Goal: Task Accomplishment & Management: Complete application form

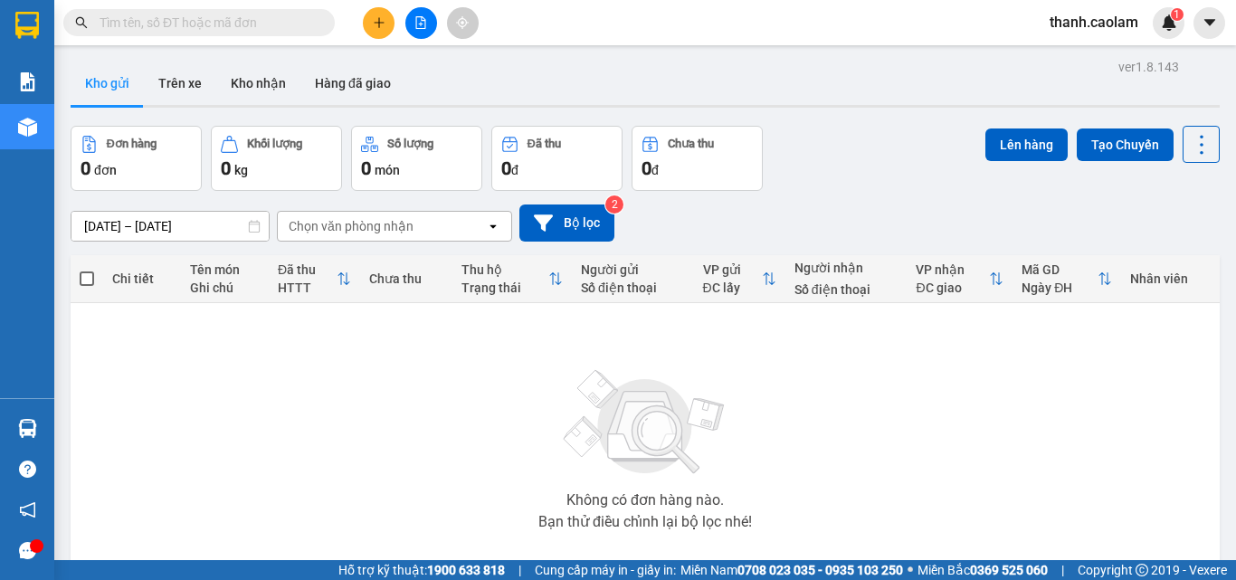
click at [1092, 20] on span "thanh.caolam" at bounding box center [1095, 22] width 118 height 23
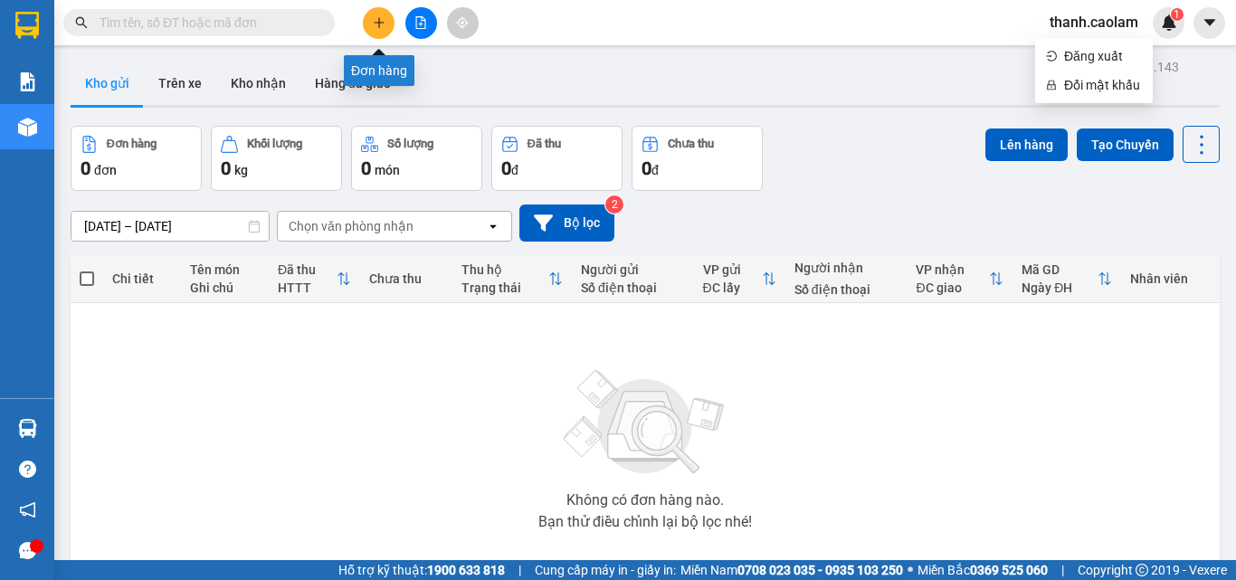
click at [382, 24] on icon "plus" at bounding box center [379, 22] width 13 height 13
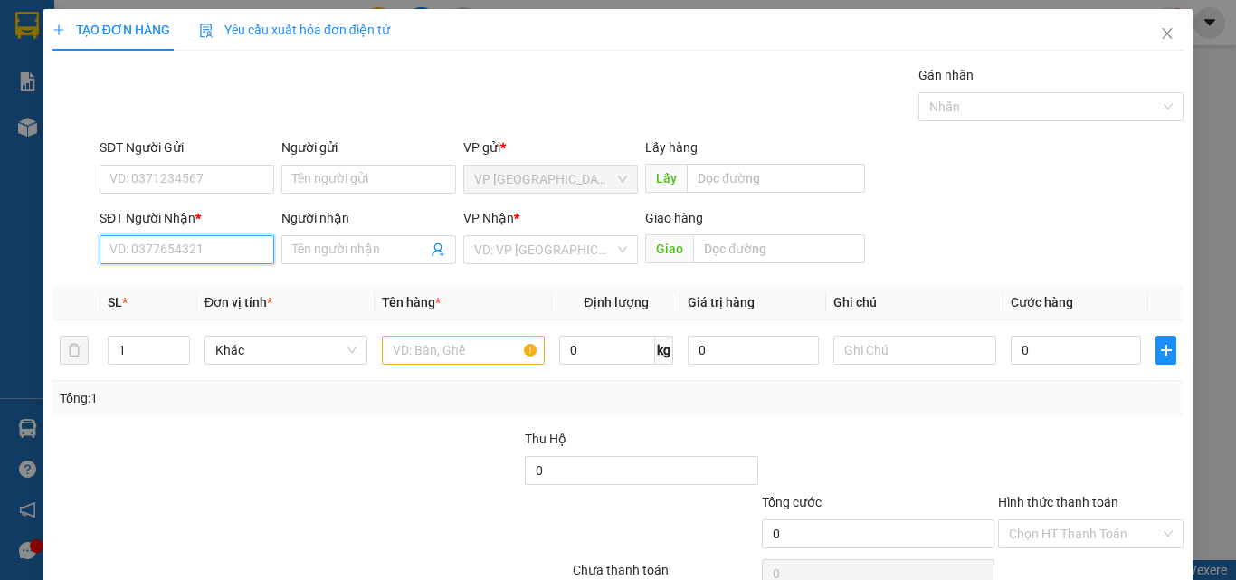
click at [208, 247] on input "SĐT Người Nhận *" at bounding box center [187, 249] width 175 height 29
click at [209, 247] on input "SĐT Người Nhận *" at bounding box center [187, 249] width 175 height 29
click at [231, 243] on input "SĐT Người Nhận *" at bounding box center [187, 249] width 175 height 29
click at [202, 281] on div "0377227173 - DUC" at bounding box center [185, 286] width 151 height 20
type input "0377227173"
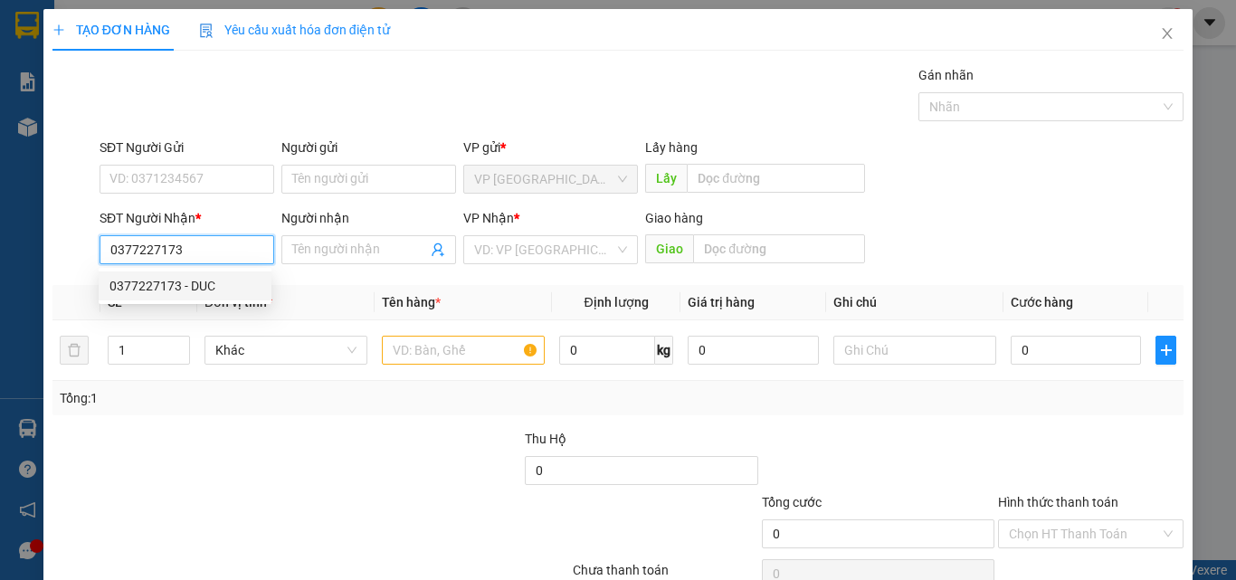
type input "DUC"
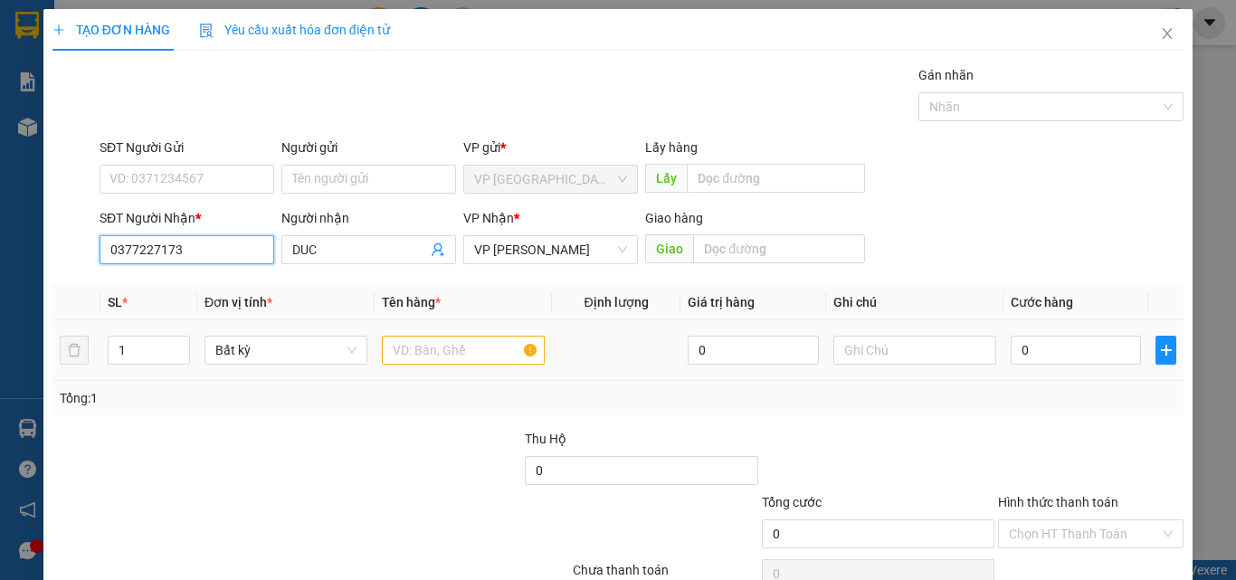
type input "0377227173"
click at [455, 348] on input "text" at bounding box center [463, 350] width 163 height 29
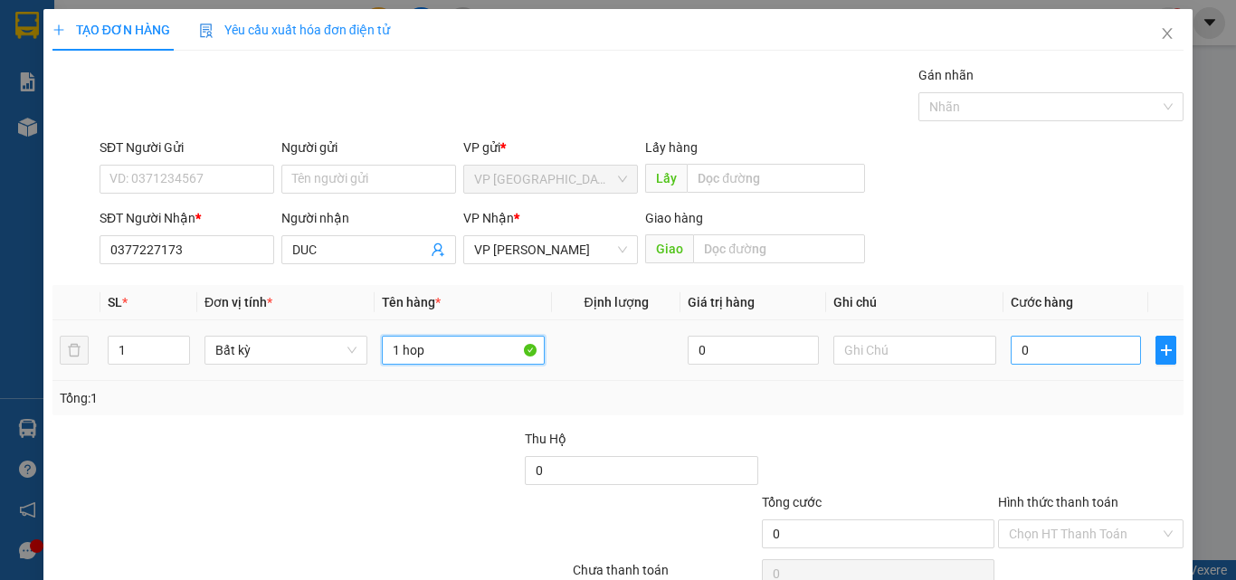
type input "1 hop"
click at [1090, 349] on input "0" at bounding box center [1076, 350] width 130 height 29
type input "3"
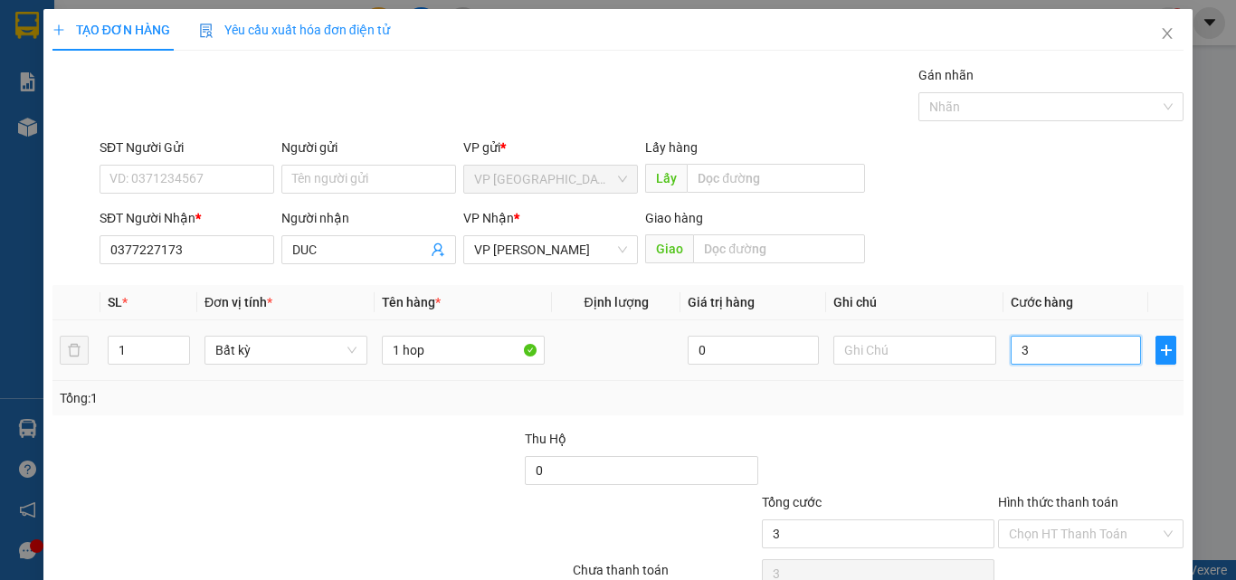
type input "30"
type input "300"
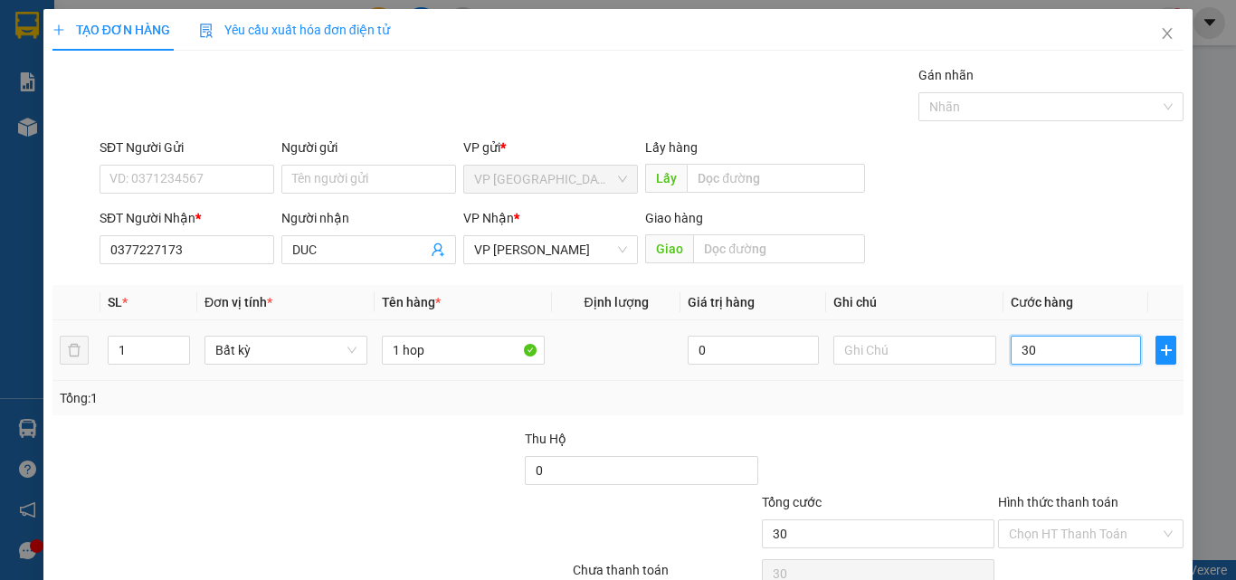
type input "300"
type input "3.000"
type input "30.000"
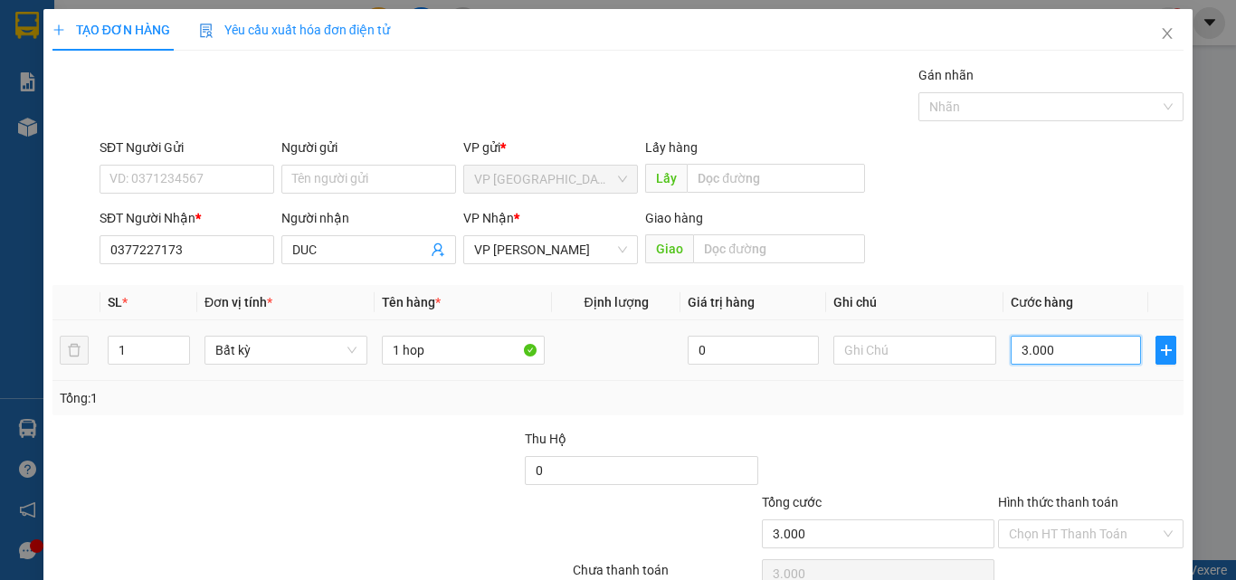
type input "30.000"
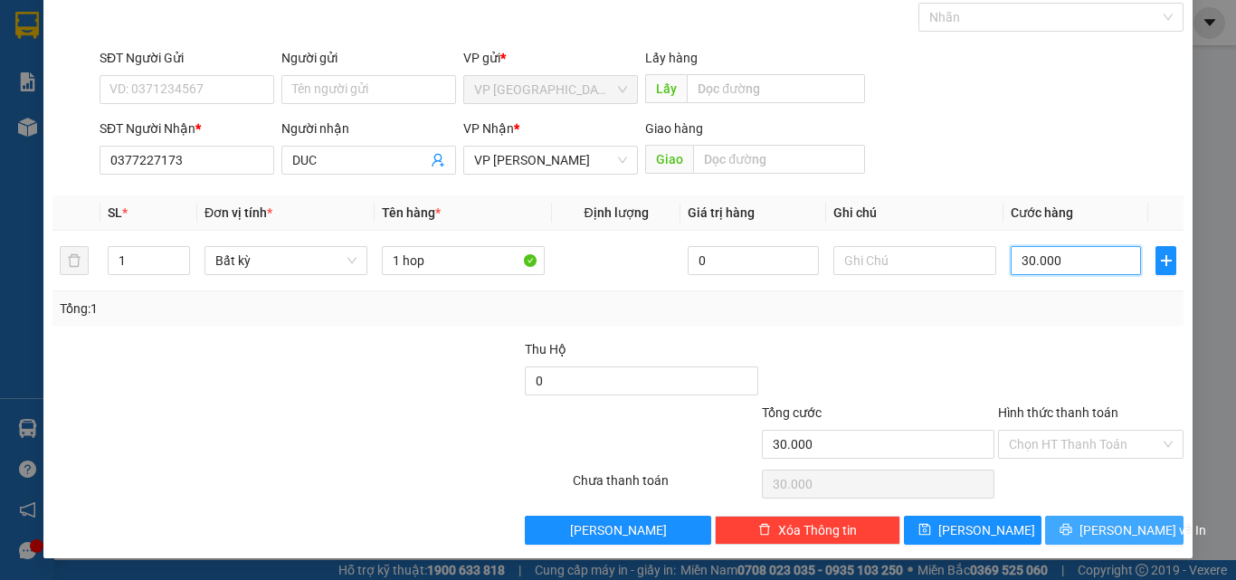
type input "30.000"
click at [1097, 528] on span "[PERSON_NAME] và In" at bounding box center [1143, 530] width 127 height 20
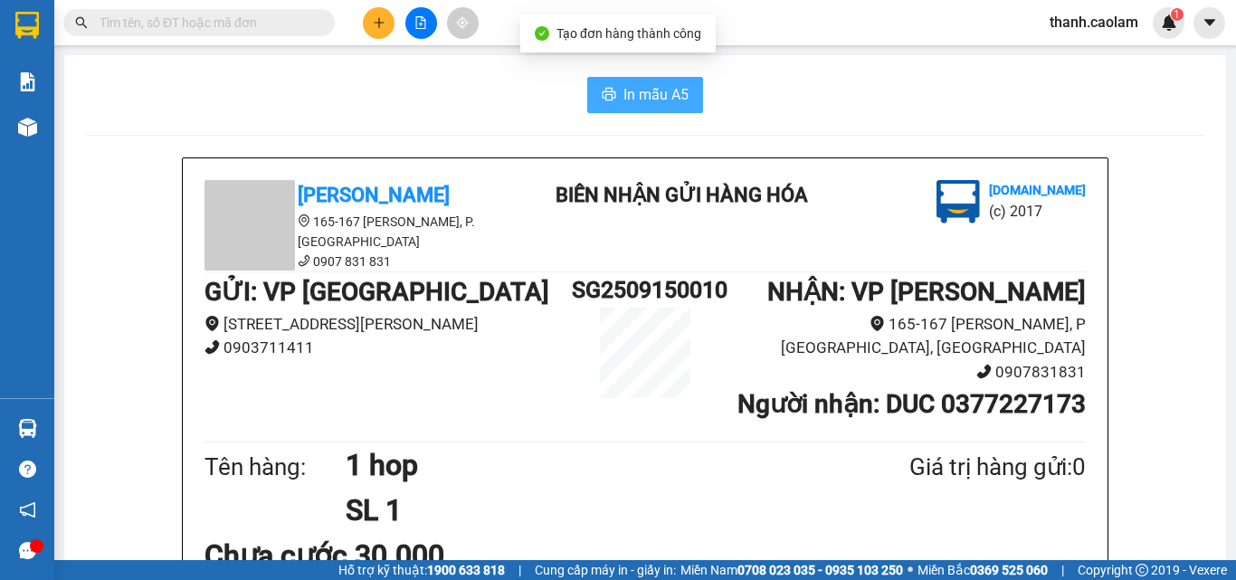
click at [656, 87] on span "In mẫu A5" at bounding box center [656, 94] width 65 height 23
click at [641, 88] on span "In mẫu A5" at bounding box center [656, 94] width 65 height 23
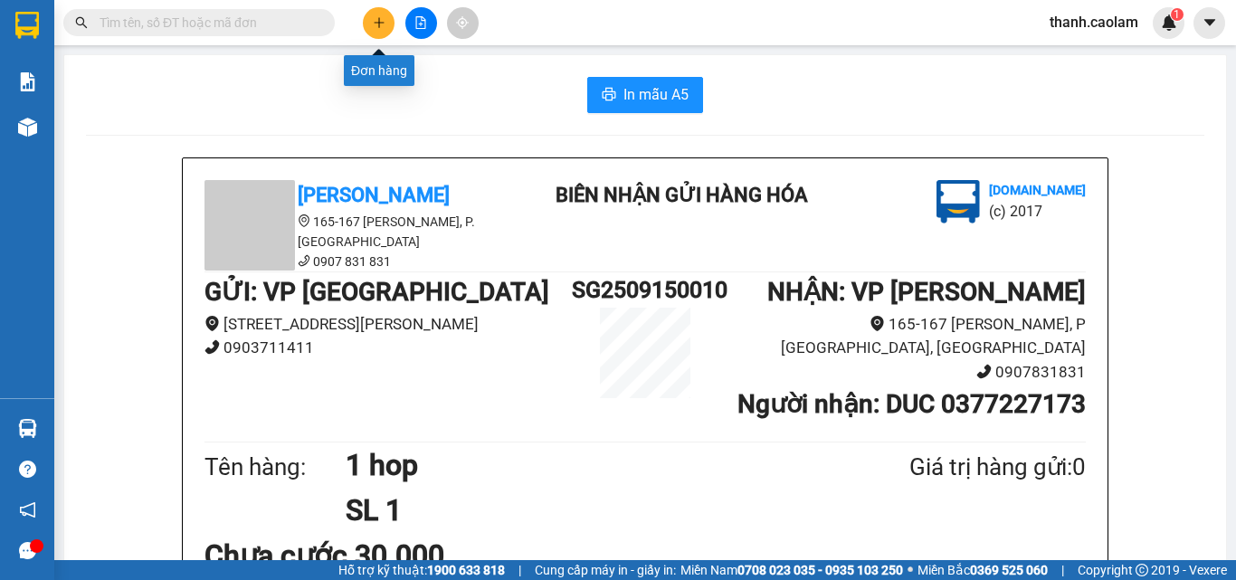
click at [387, 25] on button at bounding box center [379, 23] width 32 height 32
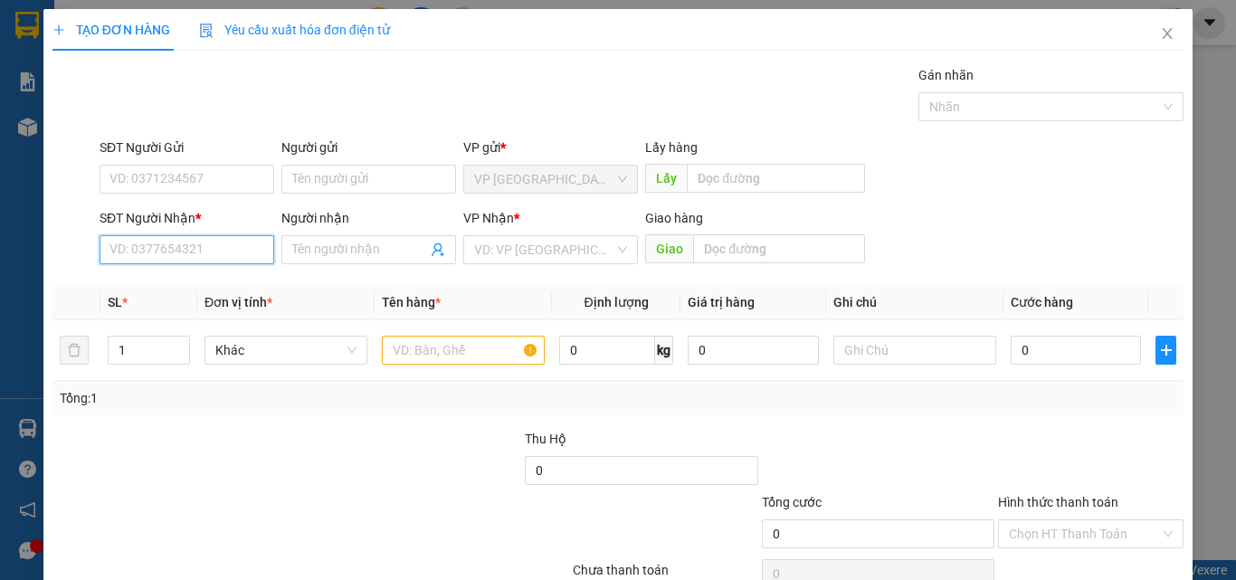
click at [228, 244] on input "SĐT Người Nhận *" at bounding box center [187, 249] width 175 height 29
click at [207, 278] on div "0792160587 - GIÀU" at bounding box center [185, 286] width 151 height 20
type input "0792160587"
type input "GIÀU"
type input "0792160587"
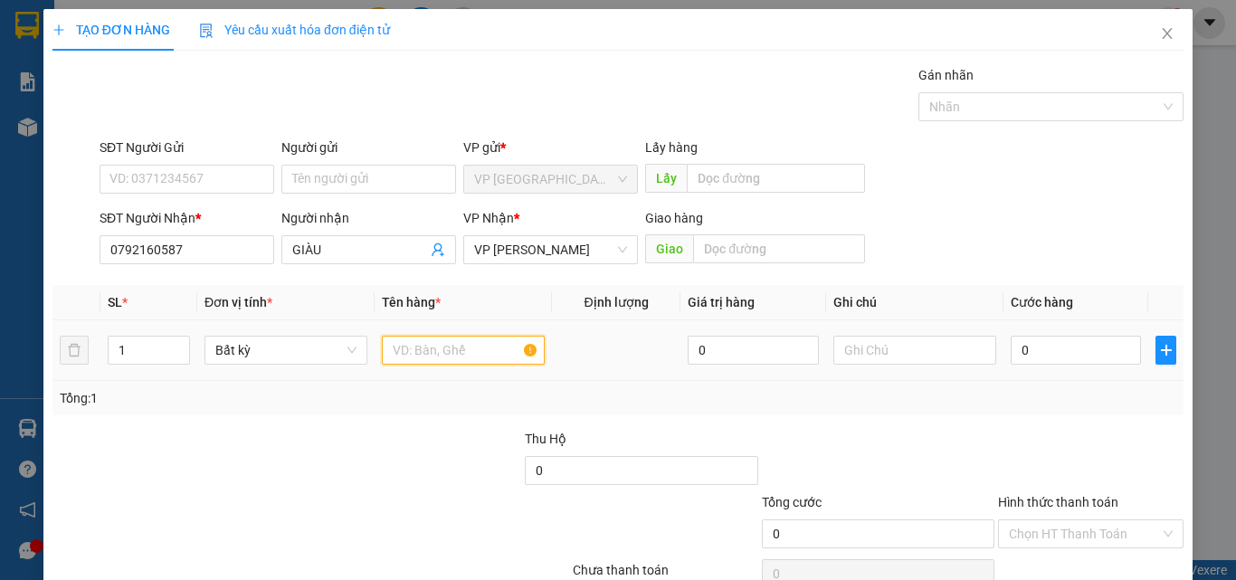
click at [424, 347] on input "text" at bounding box center [463, 350] width 163 height 29
type input "1 cay banh mi"
click at [1041, 345] on input "0" at bounding box center [1076, 350] width 130 height 29
type input "7"
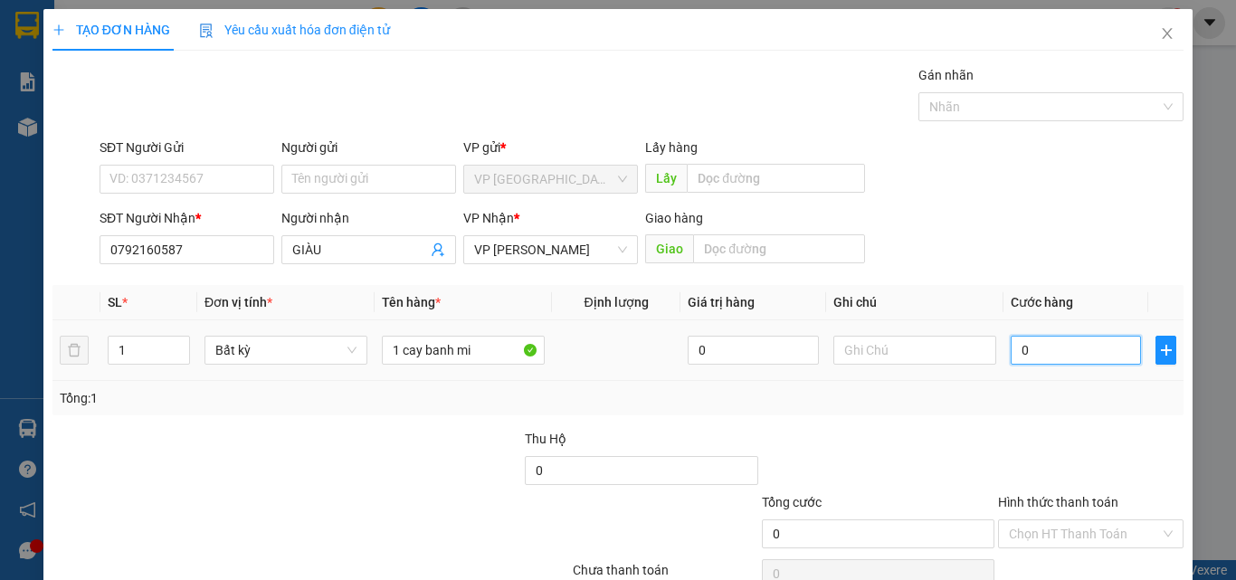
type input "7"
type input "70"
type input "700"
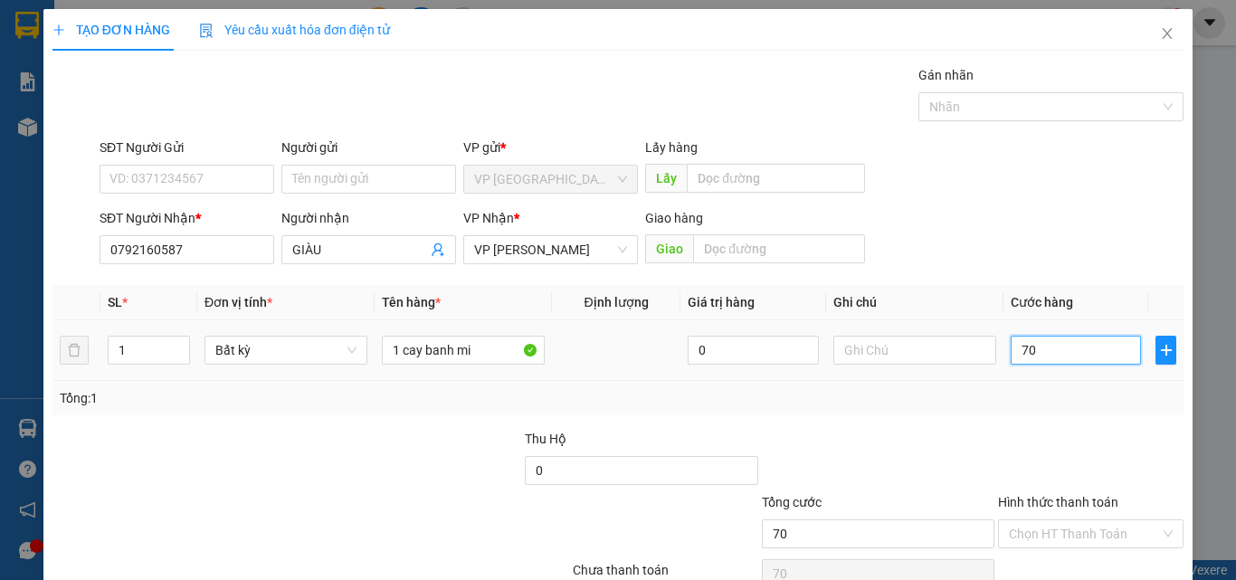
type input "700"
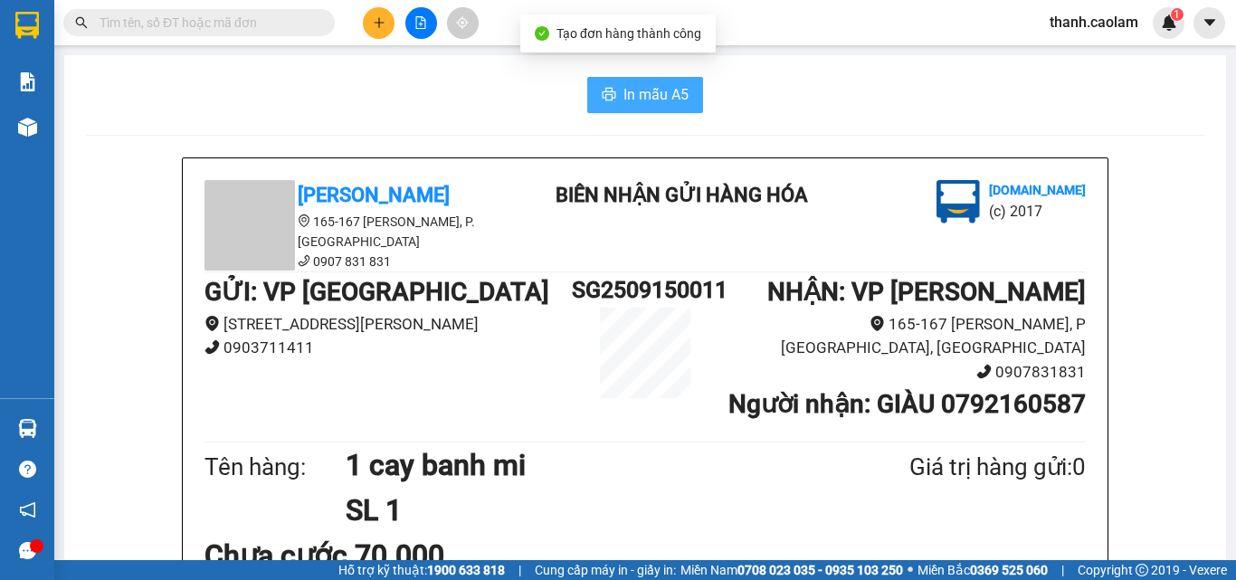
click at [645, 93] on span "In mẫu A5" at bounding box center [656, 94] width 65 height 23
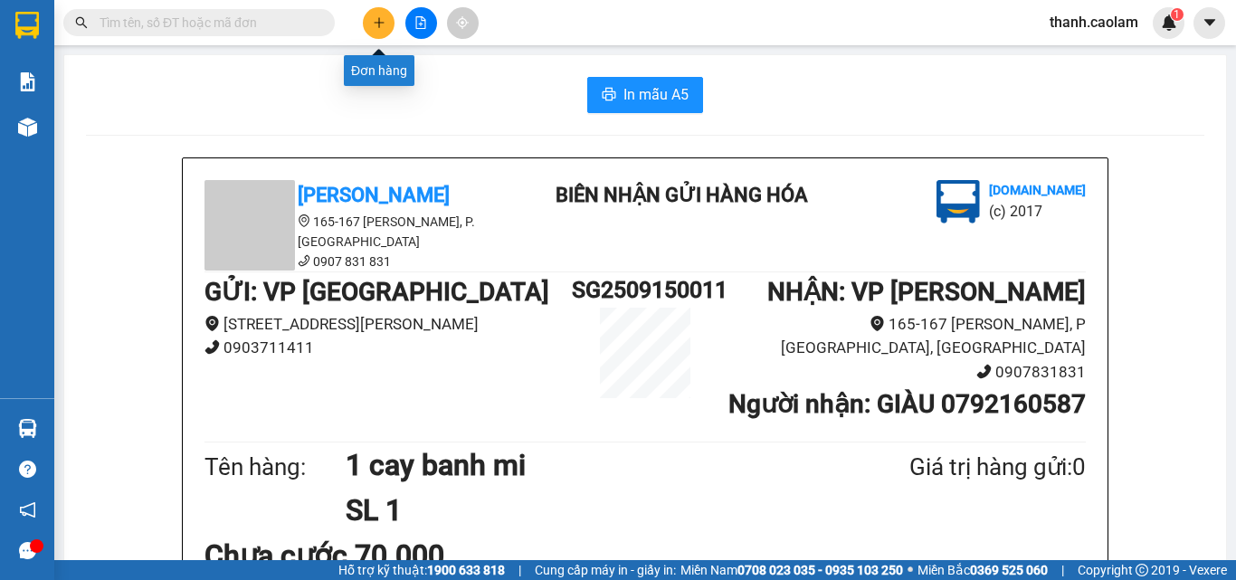
click at [380, 22] on icon "plus" at bounding box center [379, 22] width 13 height 13
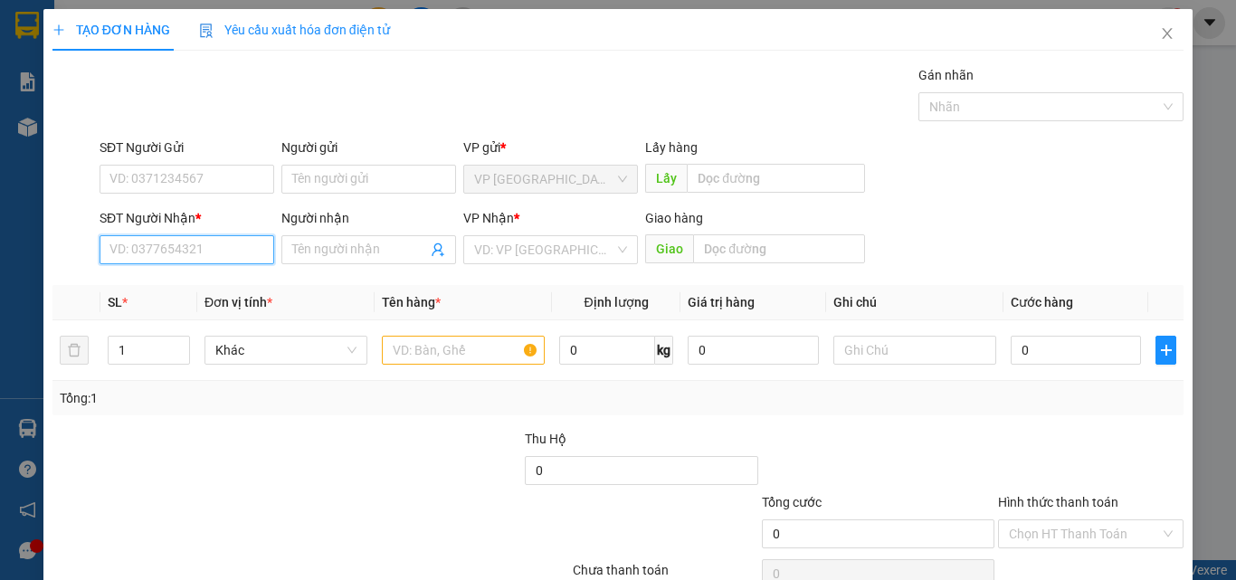
click at [245, 249] on input "SĐT Người Nhận *" at bounding box center [187, 249] width 175 height 29
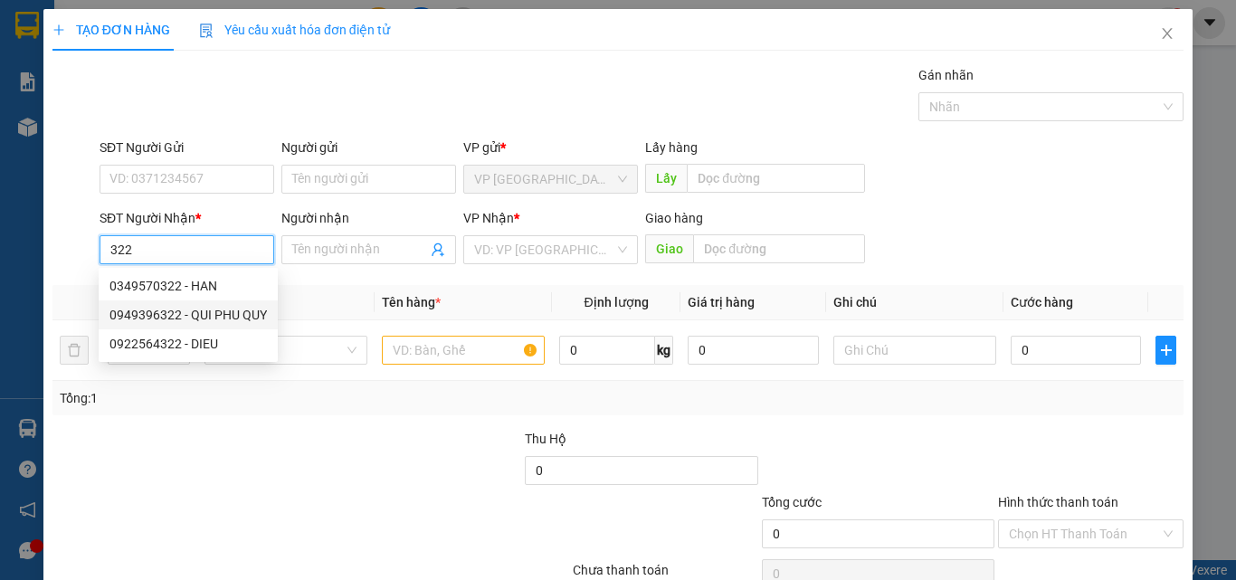
click at [250, 319] on div "0949396322 - QUI PHU QUY" at bounding box center [188, 315] width 157 height 20
type input "0949396322"
type input "QUI PHU QUY"
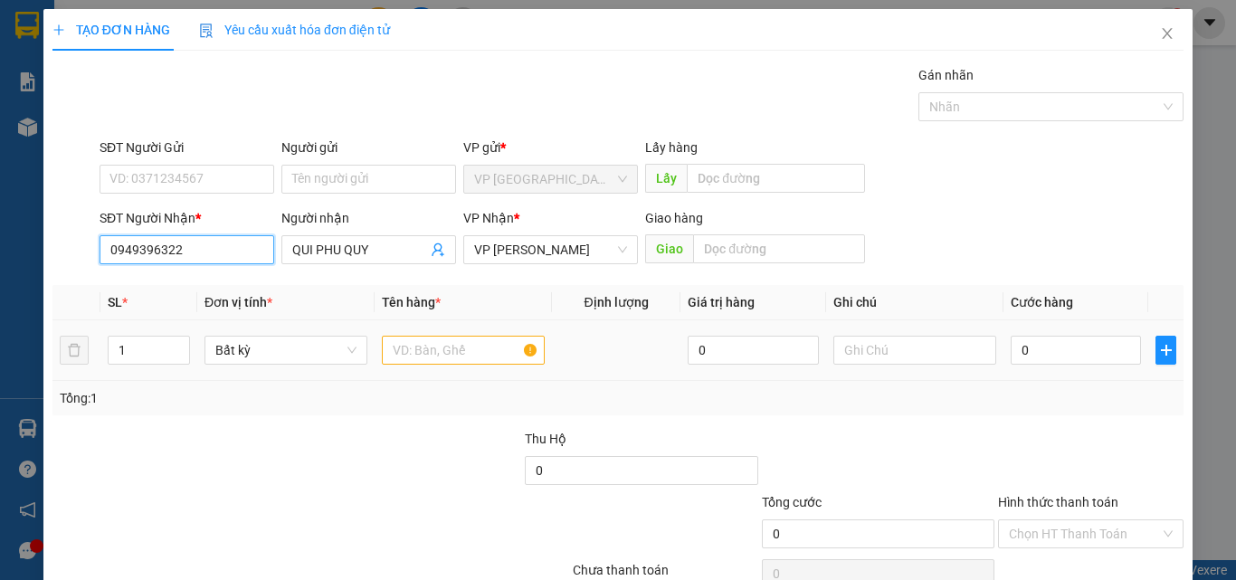
type input "0949396322"
click at [419, 355] on input "text" at bounding box center [463, 350] width 163 height 29
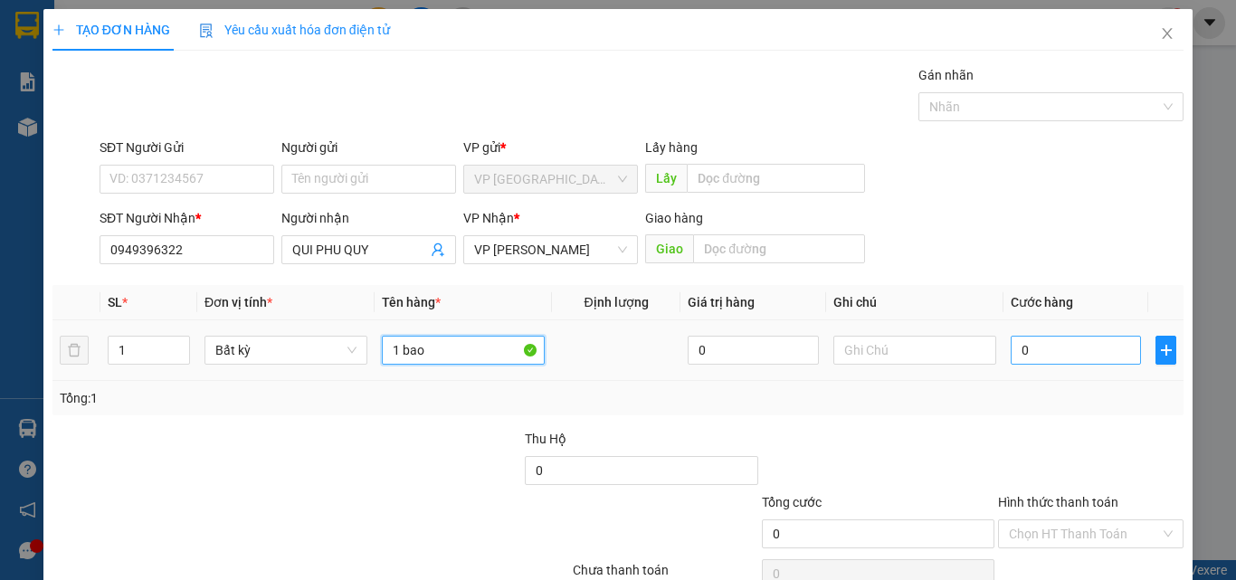
type input "1 bao"
click at [1079, 349] on input "0" at bounding box center [1076, 350] width 130 height 29
type input "1"
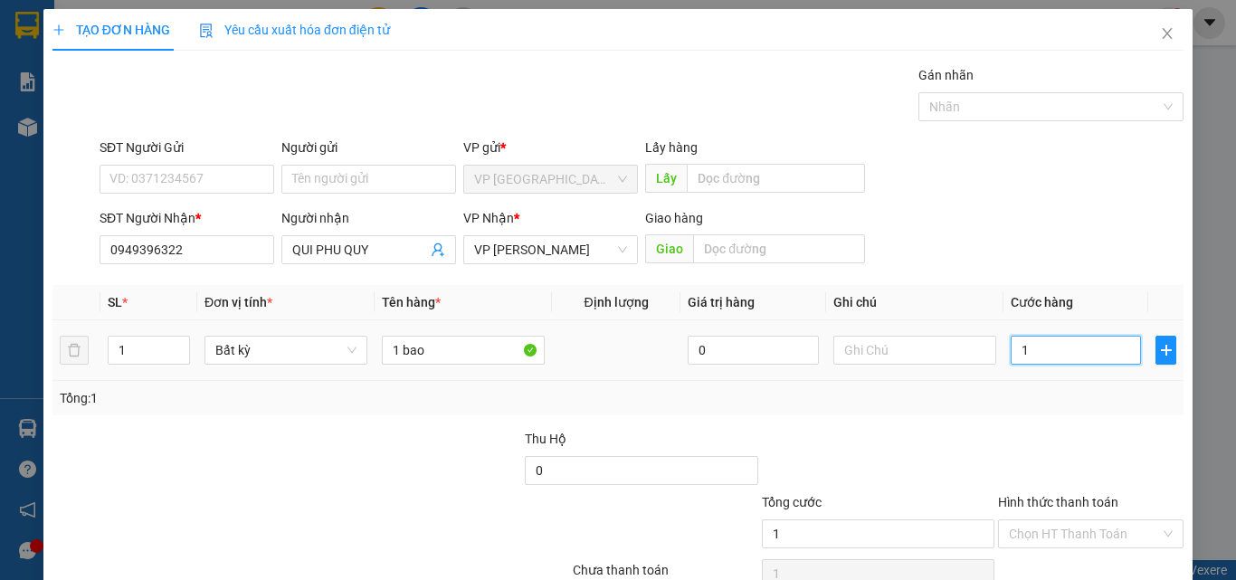
type input "10"
type input "100"
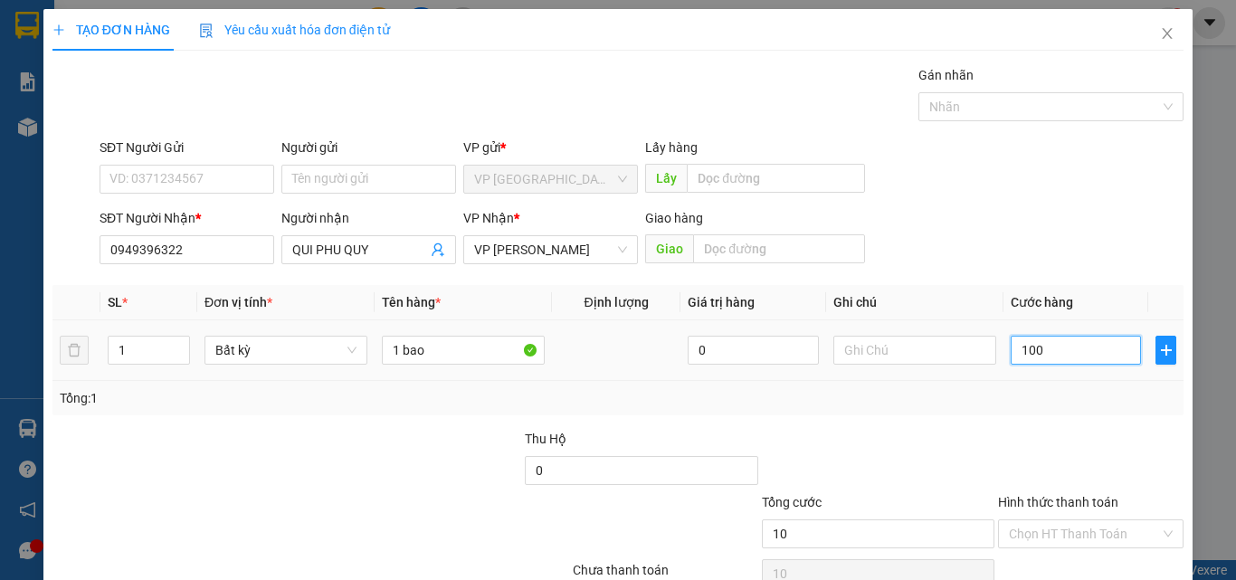
type input "100"
type input "1.000"
type input "10.000"
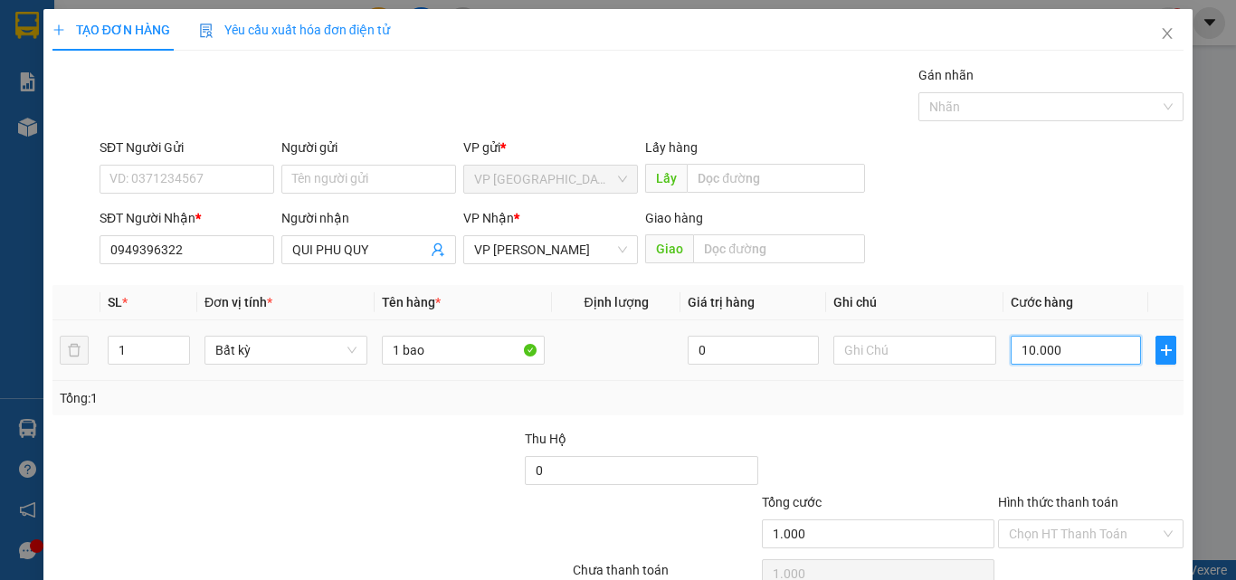
type input "10.000"
type input "100.000"
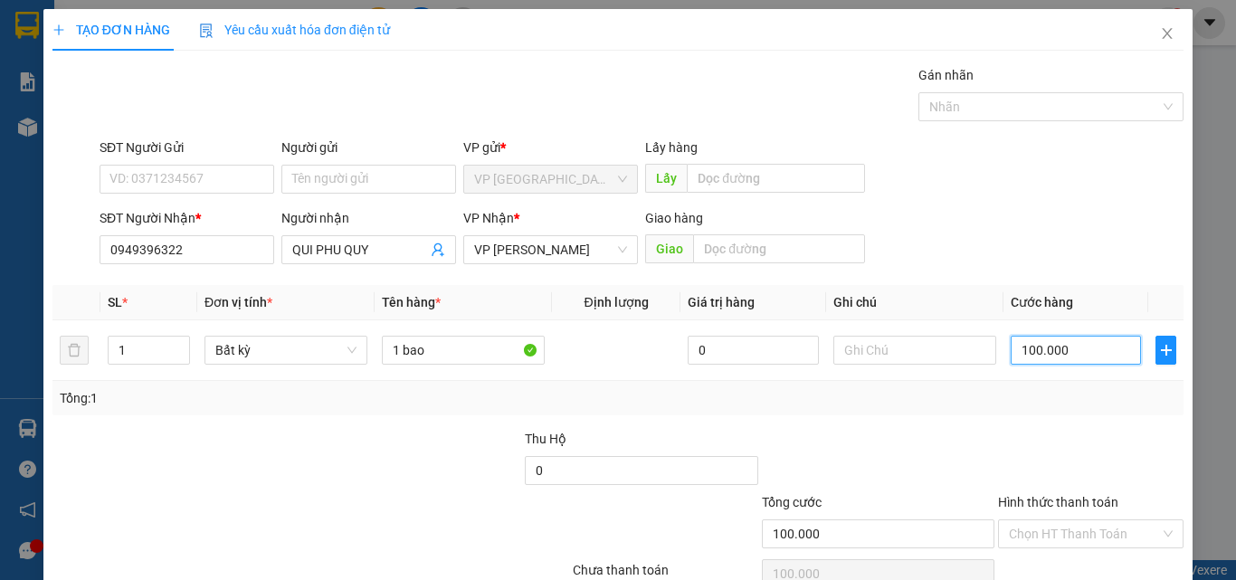
type input "100.000"
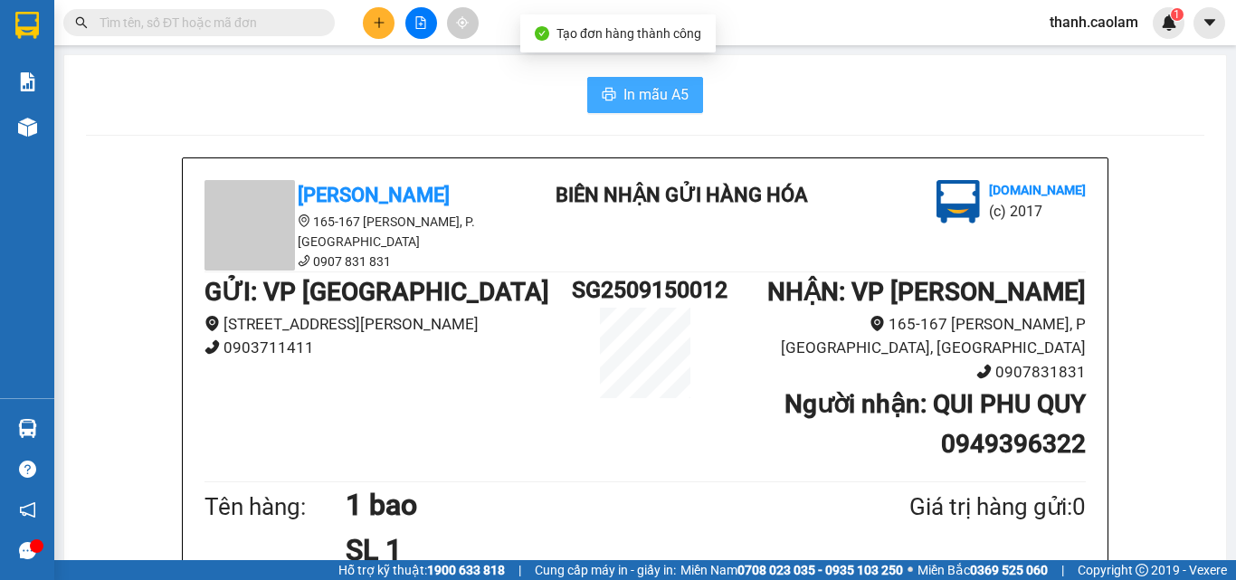
click at [667, 87] on span "In mẫu A5" at bounding box center [656, 94] width 65 height 23
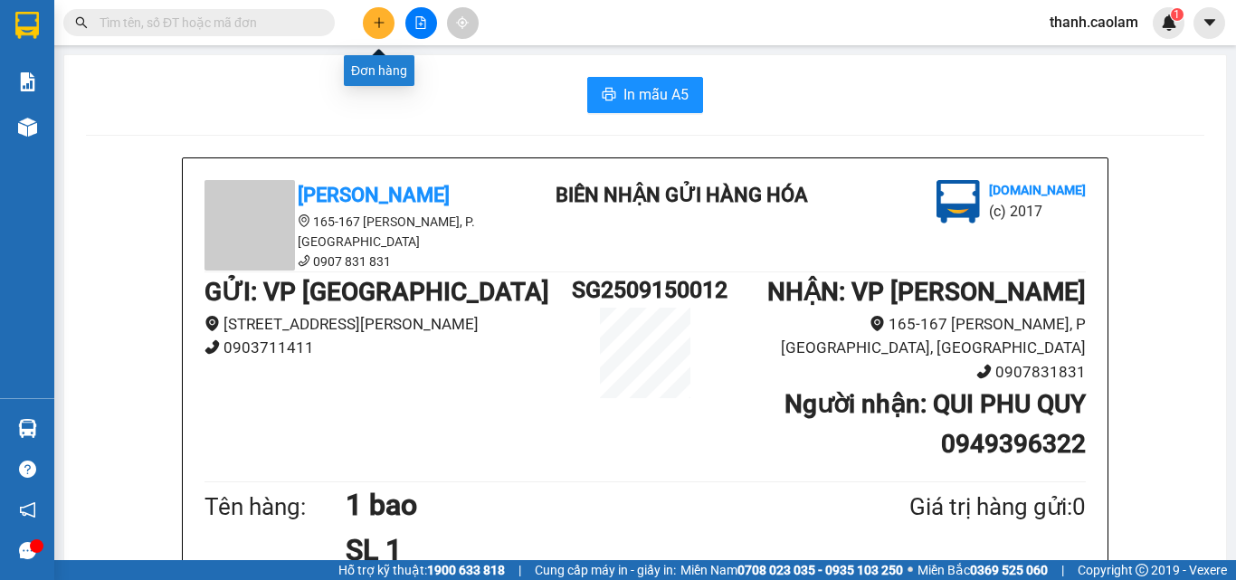
click at [370, 17] on button at bounding box center [379, 23] width 32 height 32
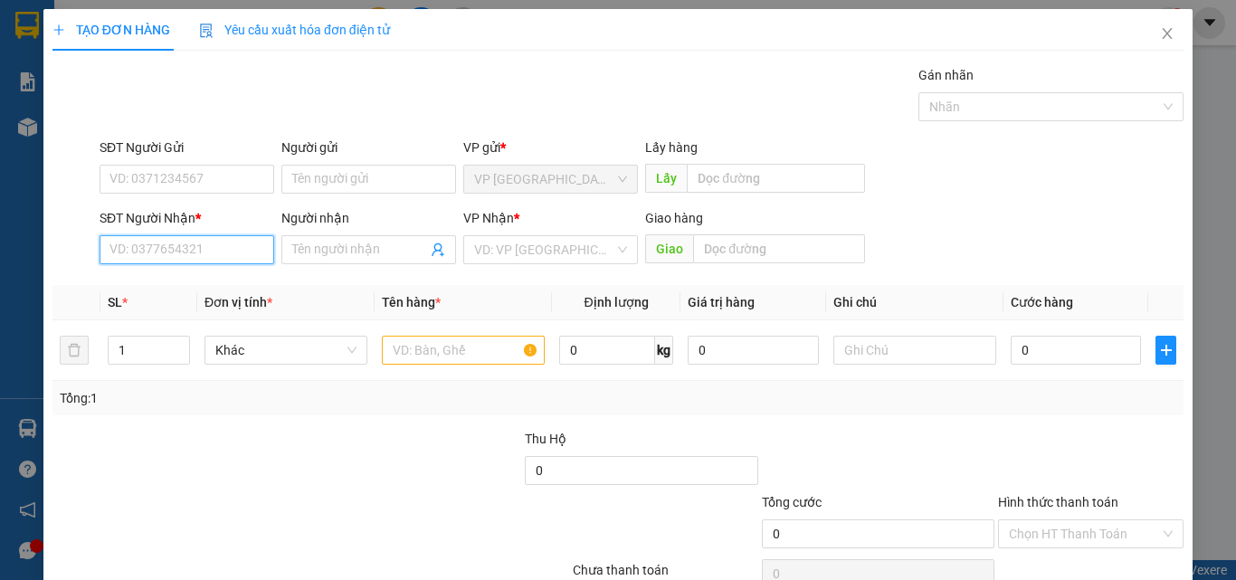
click at [224, 249] on input "SĐT Người Nhận *" at bounding box center [187, 249] width 175 height 29
click at [190, 252] on input "SĐT Người Nhận *" at bounding box center [187, 249] width 175 height 29
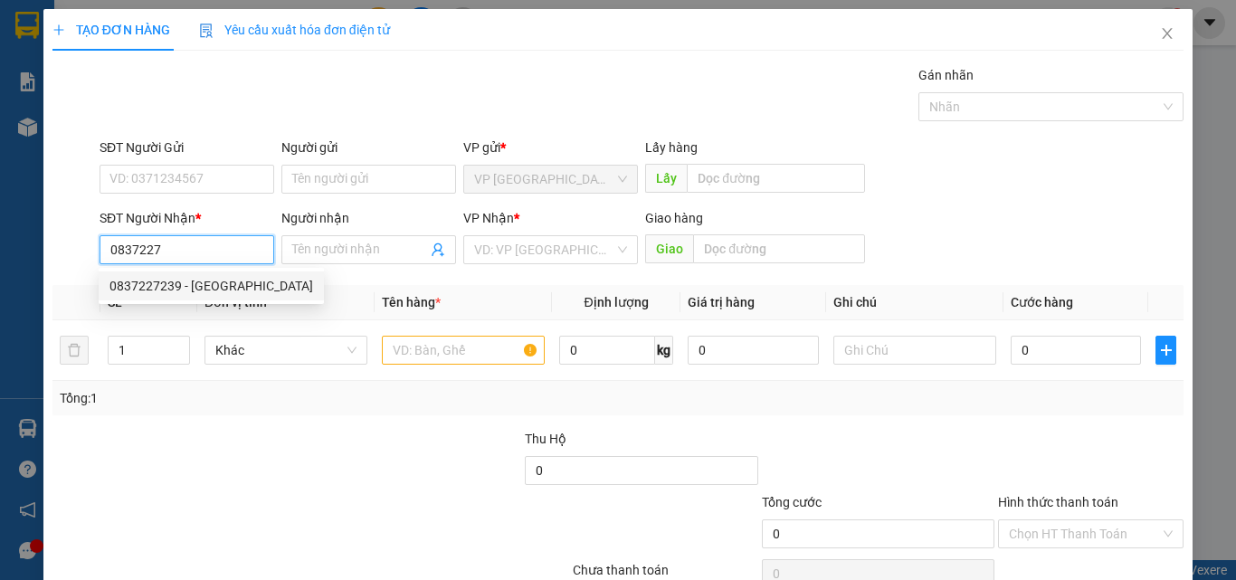
click at [238, 284] on div "0837227239 - [GEOGRAPHIC_DATA]" at bounding box center [212, 286] width 204 height 20
type input "0837227239"
type input "[PERSON_NAME]"
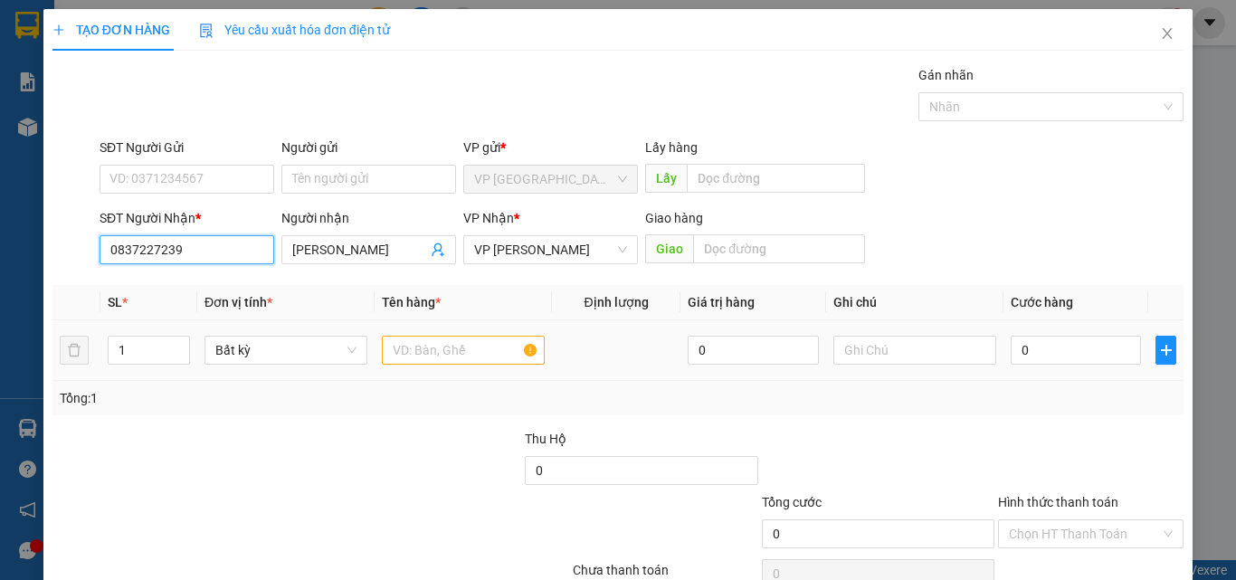
type input "0837227239"
click at [441, 348] on input "text" at bounding box center [463, 350] width 163 height 29
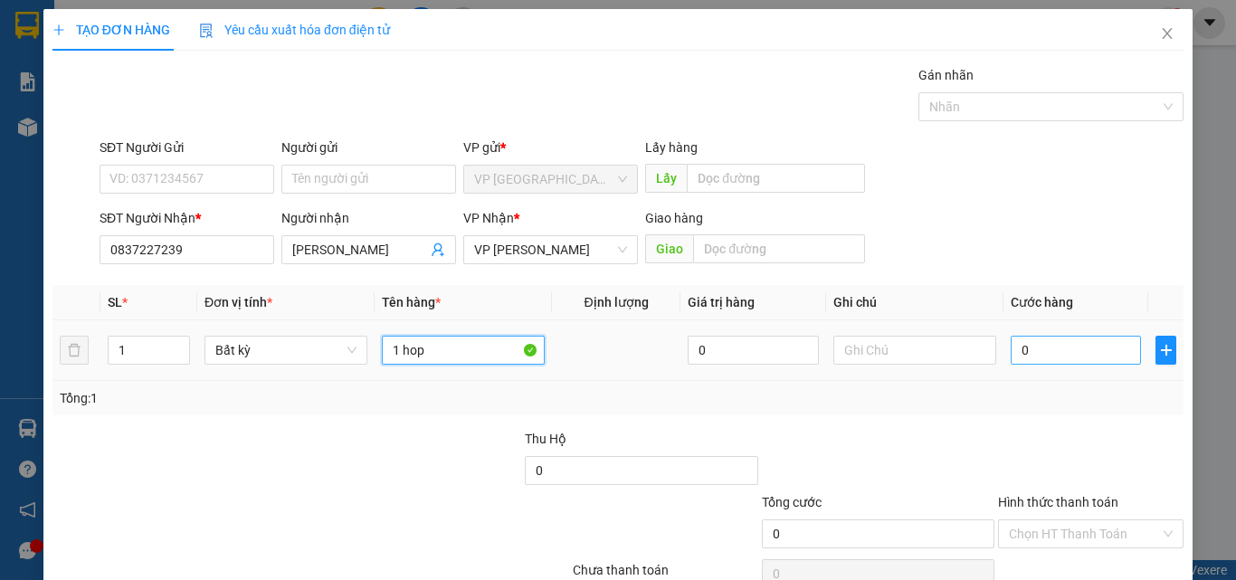
type input "1 hop"
click at [1067, 345] on input "0" at bounding box center [1076, 350] width 130 height 29
type input "4"
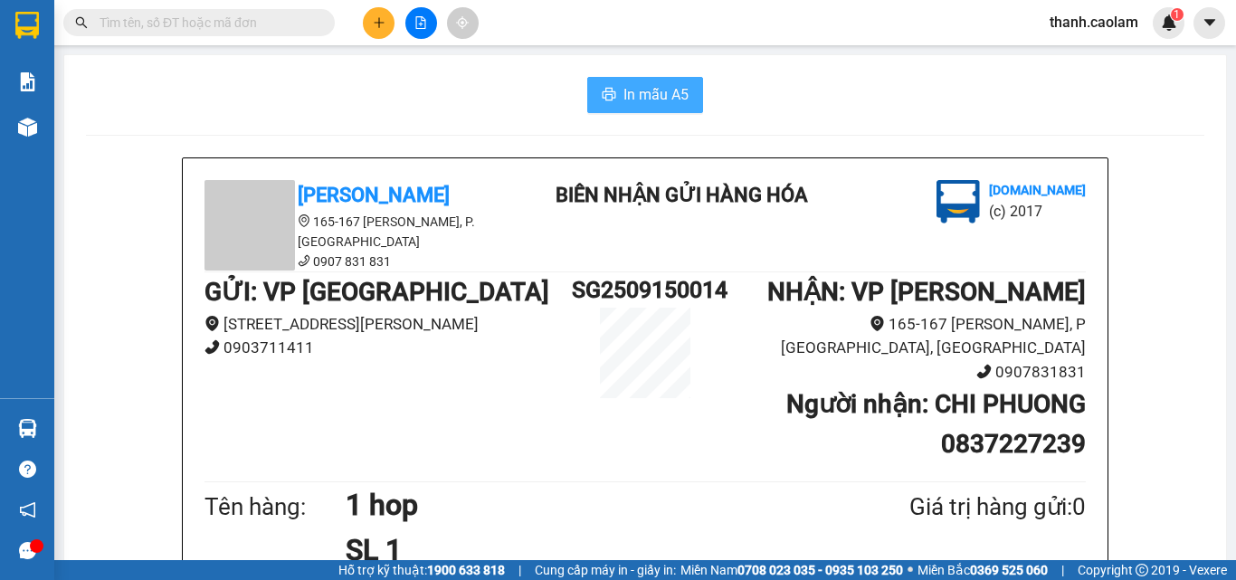
click at [638, 90] on span "In mẫu A5" at bounding box center [656, 94] width 65 height 23
click at [387, 29] on button at bounding box center [379, 23] width 32 height 32
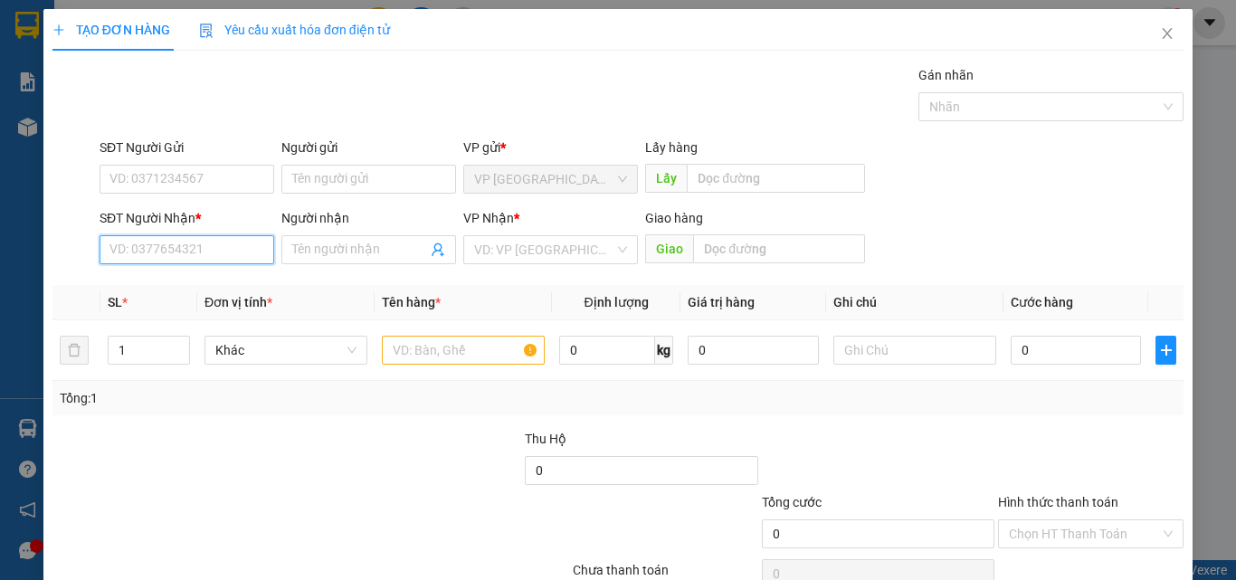
click at [208, 251] on input "SĐT Người Nhận *" at bounding box center [187, 249] width 175 height 29
type input "0943232661"
click at [228, 287] on div "0943232661 - MAN" at bounding box center [185, 286] width 151 height 20
type input "MAN"
type input "0943232661"
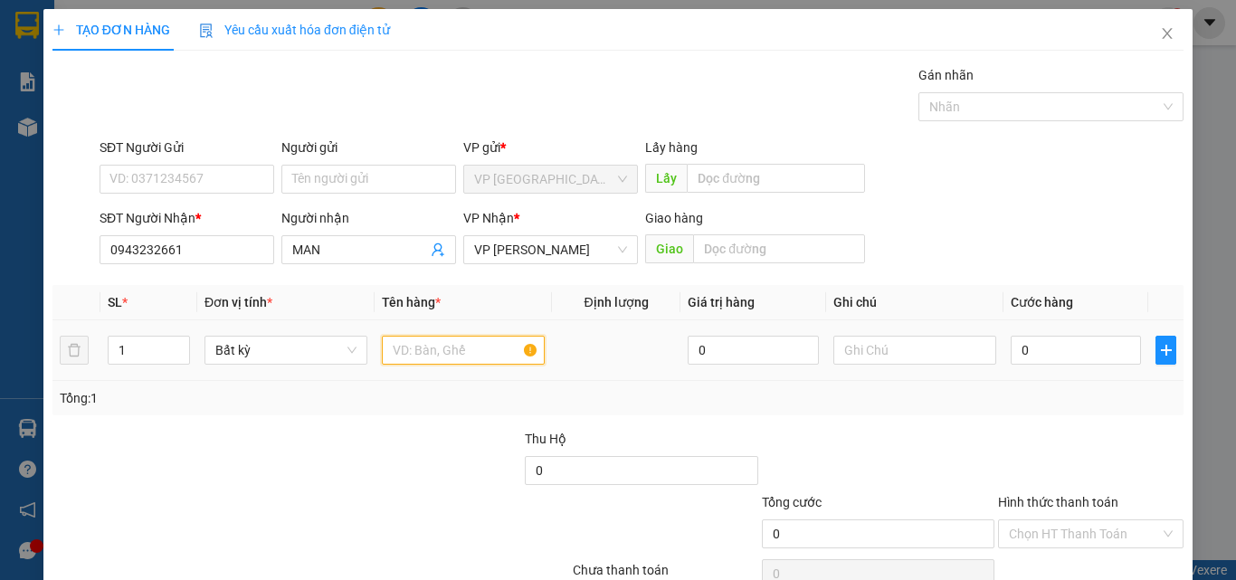
click at [414, 351] on input "text" at bounding box center [463, 350] width 163 height 29
type input "1 hop"
click at [1054, 354] on input "0" at bounding box center [1076, 350] width 130 height 29
type input "3"
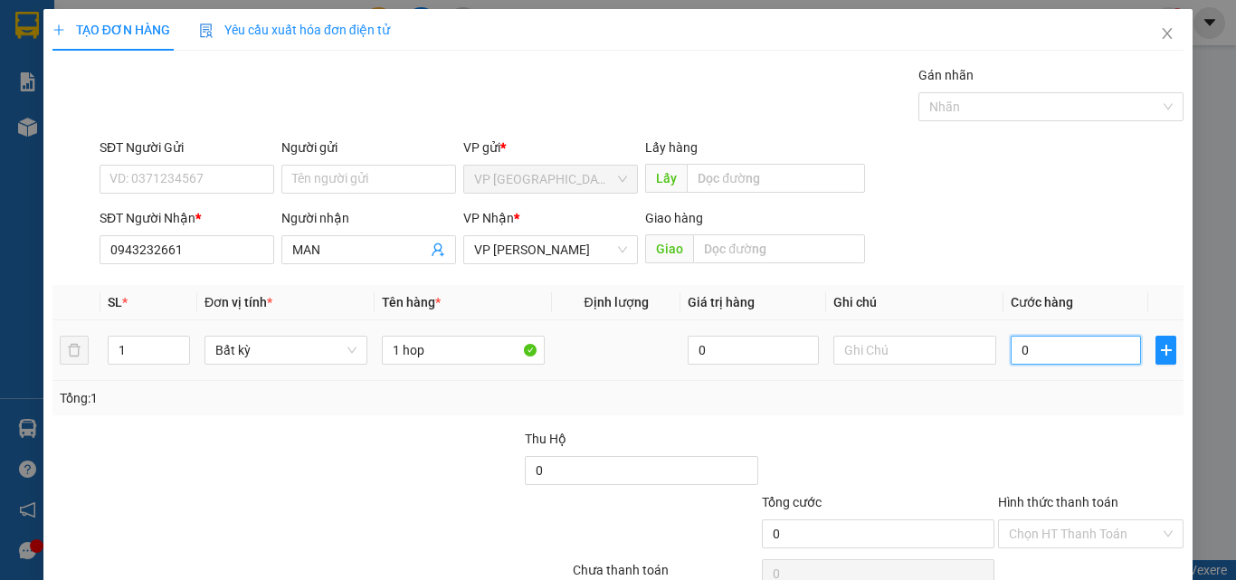
type input "3"
type input "30"
type input "300"
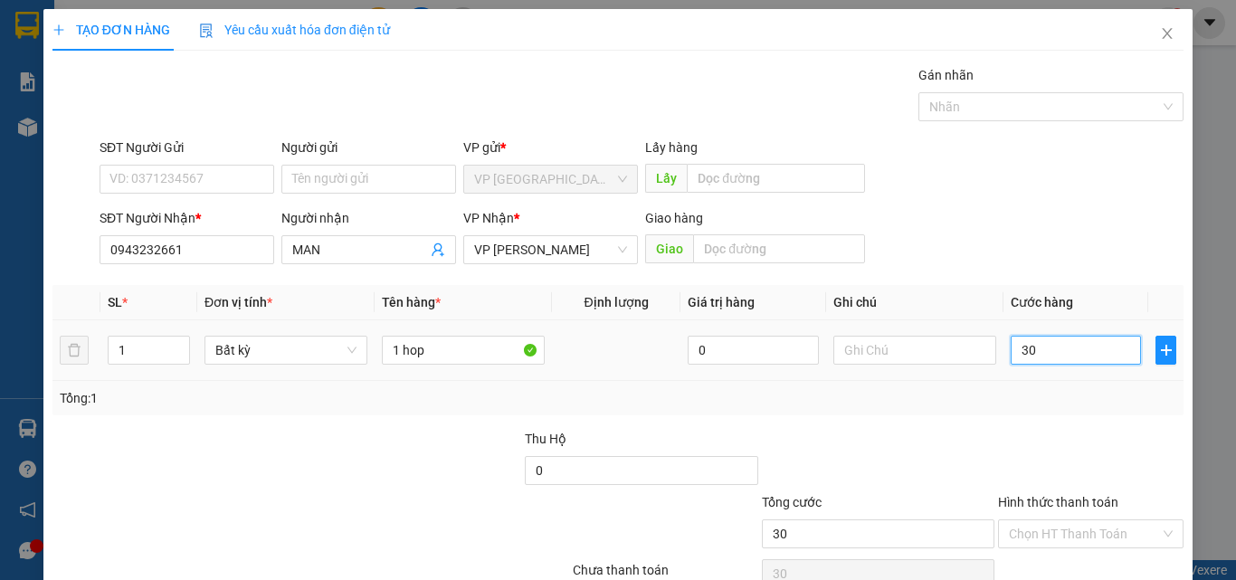
type input "300"
type input "3.000"
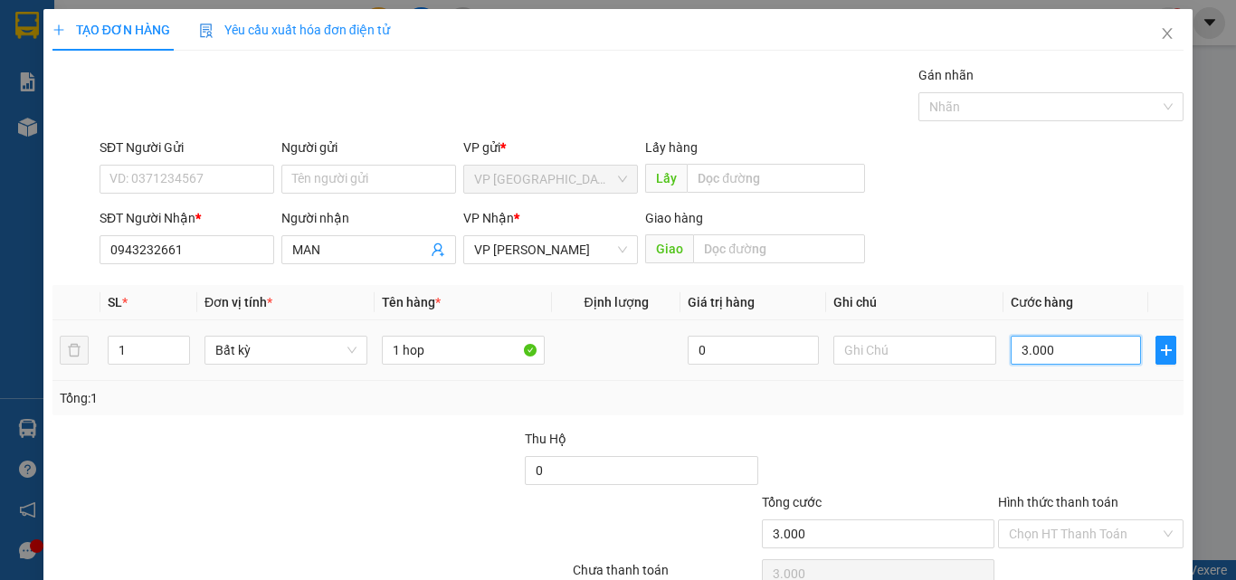
type input "30.000"
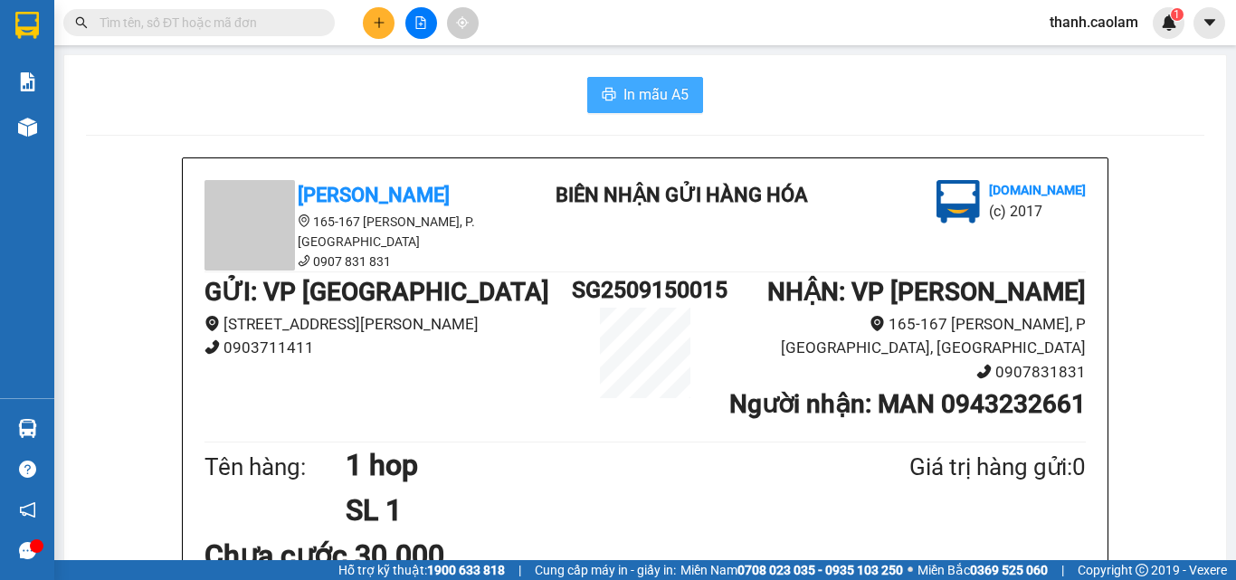
click at [640, 96] on span "In mẫu A5" at bounding box center [656, 94] width 65 height 23
click at [250, 15] on input "text" at bounding box center [207, 23] width 214 height 20
click at [374, 24] on icon "plus" at bounding box center [379, 22] width 13 height 13
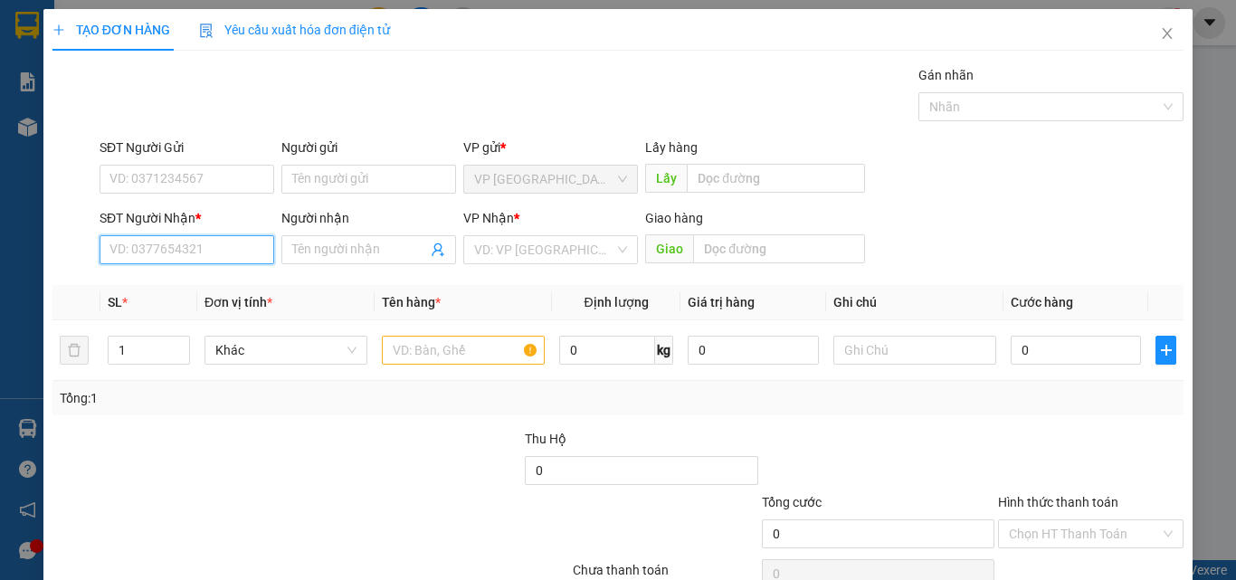
click at [227, 251] on input "SĐT Người Nhận *" at bounding box center [187, 249] width 175 height 29
click at [127, 291] on div "0368670887 - LE" at bounding box center [185, 286] width 151 height 20
type input "0368670887"
type input "LE"
type input "0368670887"
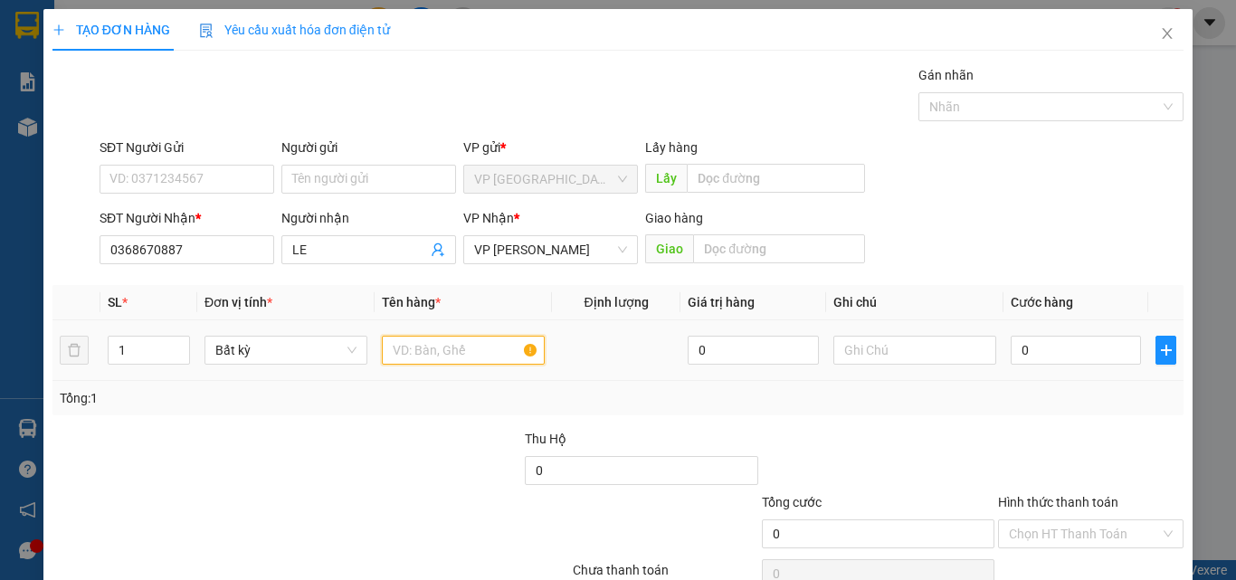
click at [421, 354] on input "text" at bounding box center [463, 350] width 163 height 29
type input "1 bao"
click at [1057, 355] on input "0" at bounding box center [1076, 350] width 130 height 29
type input "4"
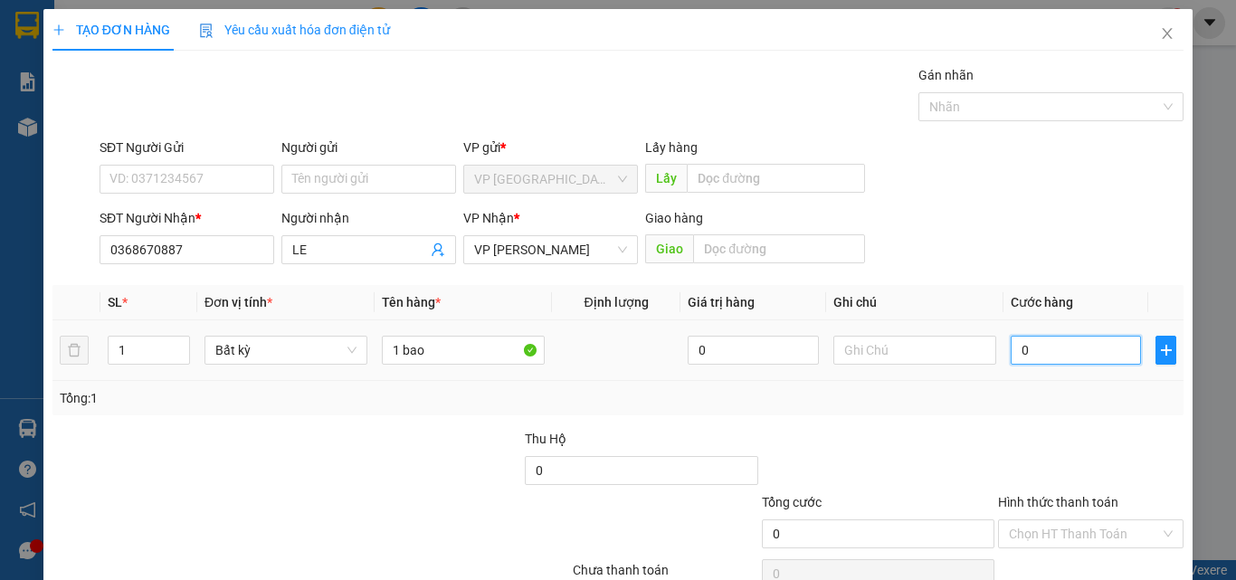
type input "4"
type input "40"
type input "400"
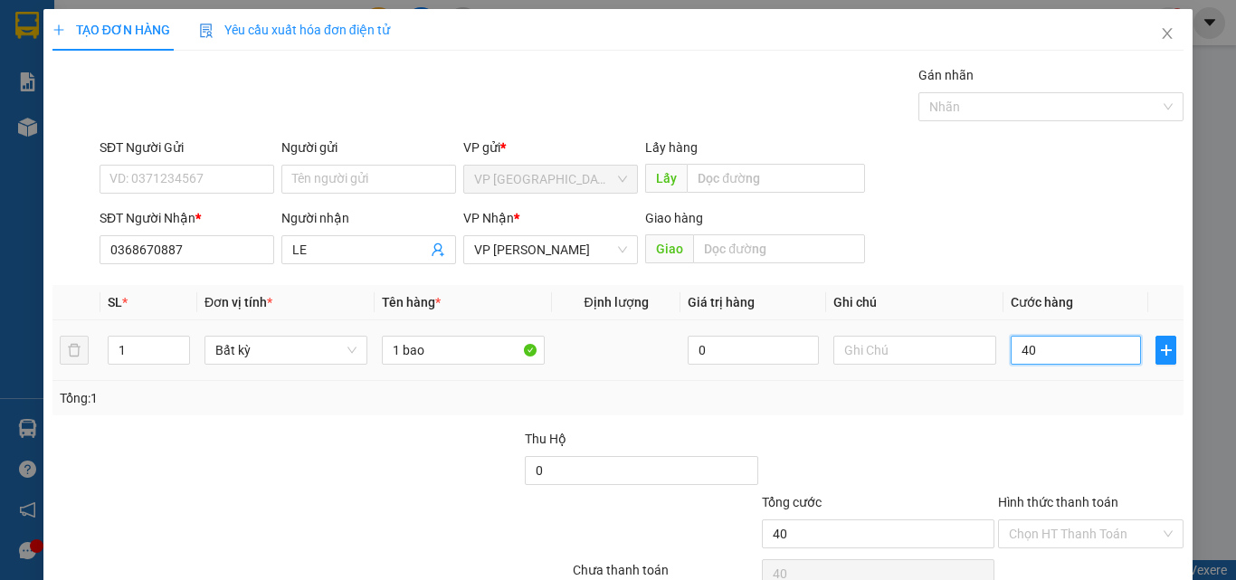
type input "400"
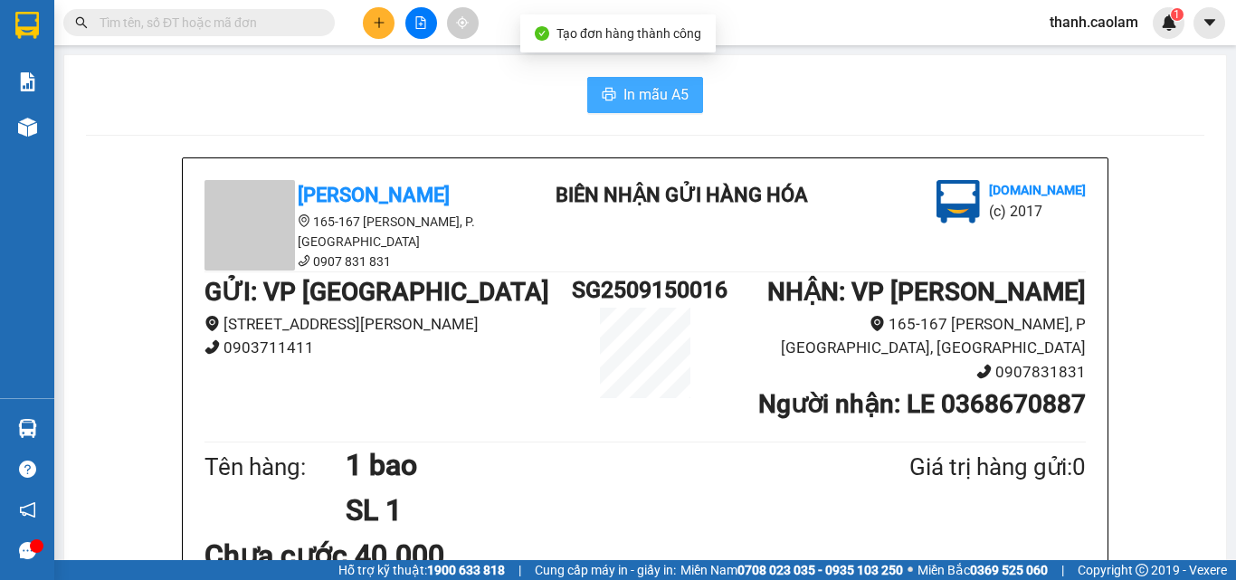
click at [636, 97] on span "In mẫu A5" at bounding box center [656, 94] width 65 height 23
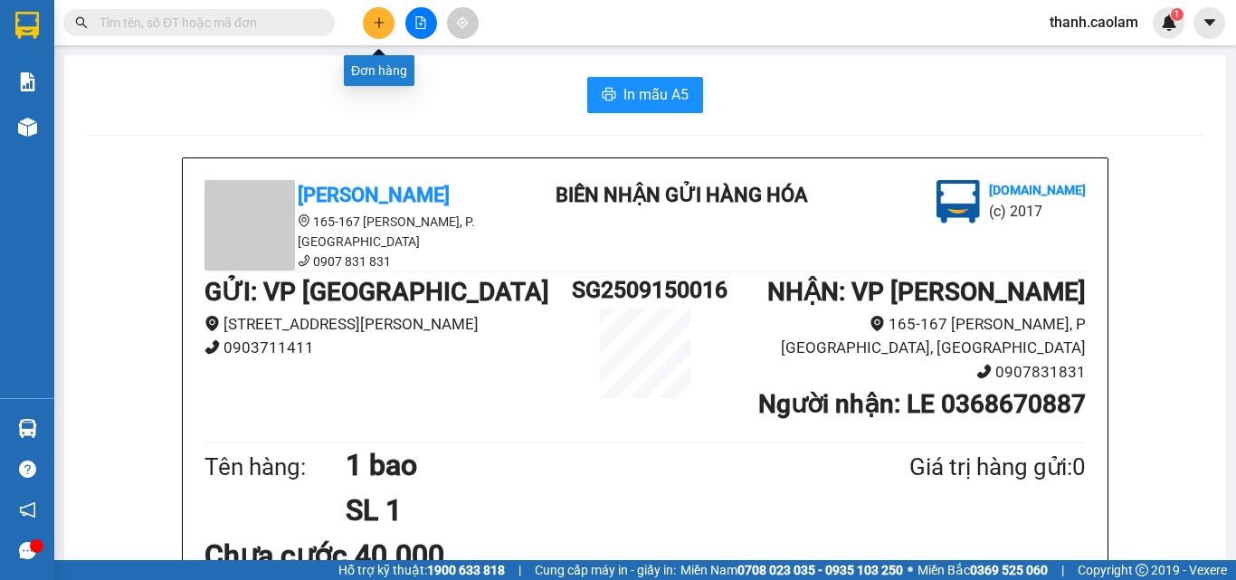
click at [374, 23] on icon "plus" at bounding box center [379, 22] width 13 height 13
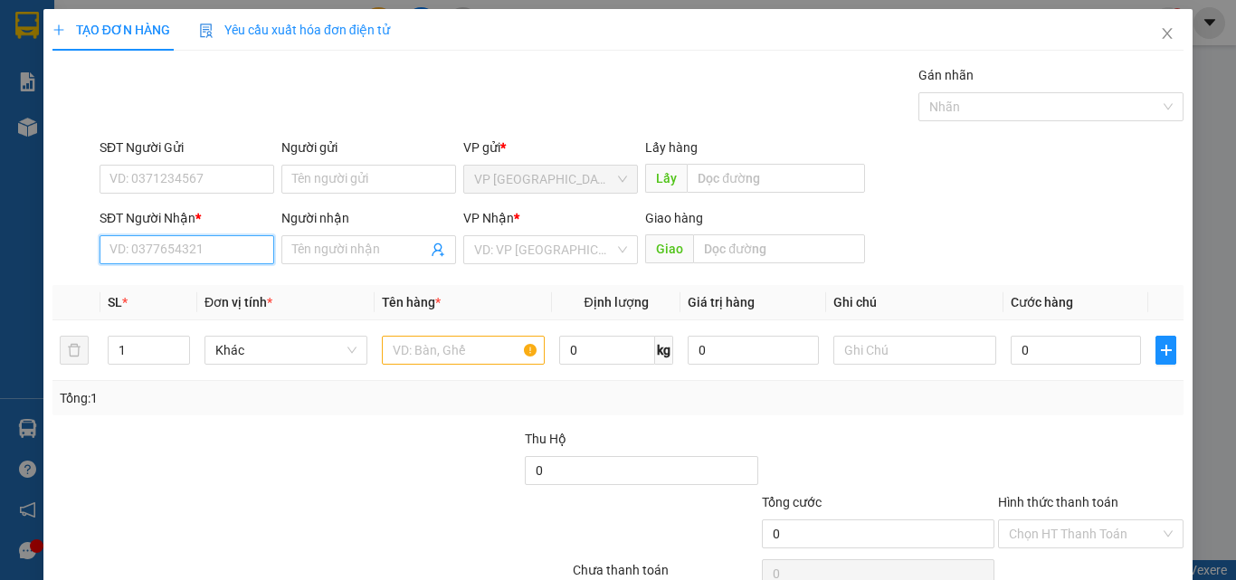
click at [226, 243] on input "SĐT Người Nhận *" at bounding box center [187, 249] width 175 height 29
type input "0"
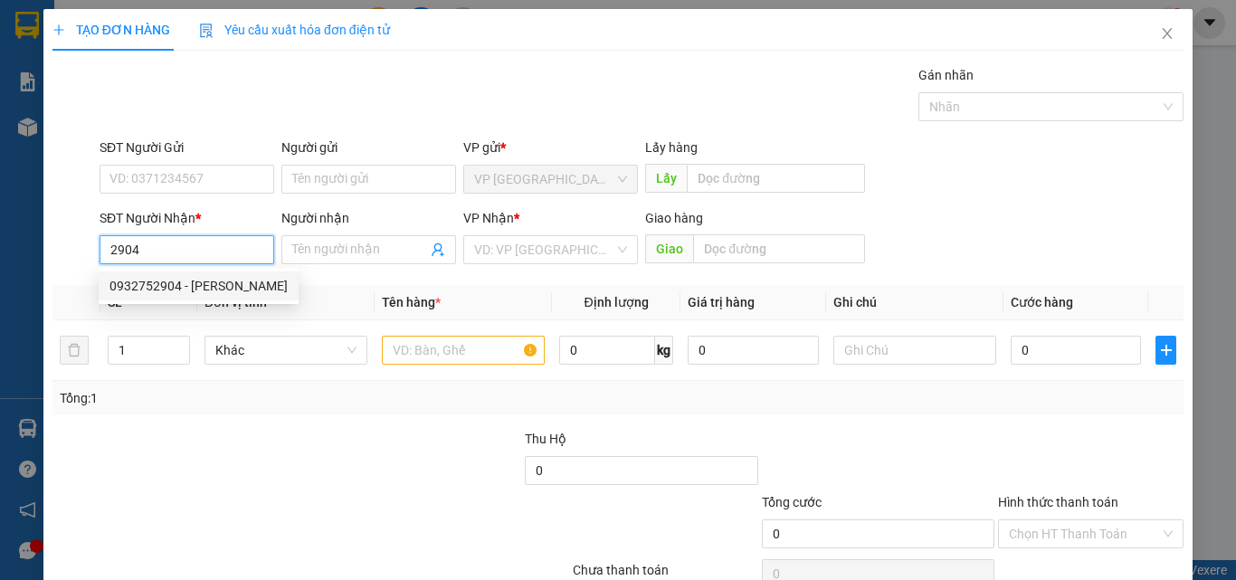
click at [173, 250] on input "2904" at bounding box center [187, 249] width 175 height 29
type input "2"
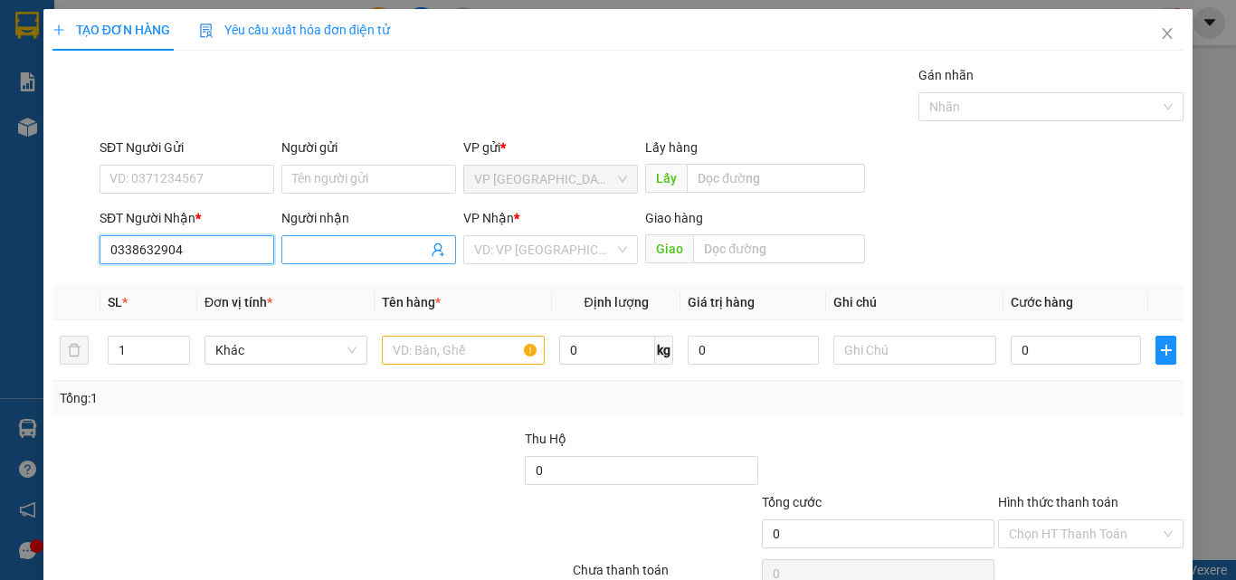
type input "0338632904"
click at [364, 245] on input "Người nhận" at bounding box center [359, 250] width 135 height 20
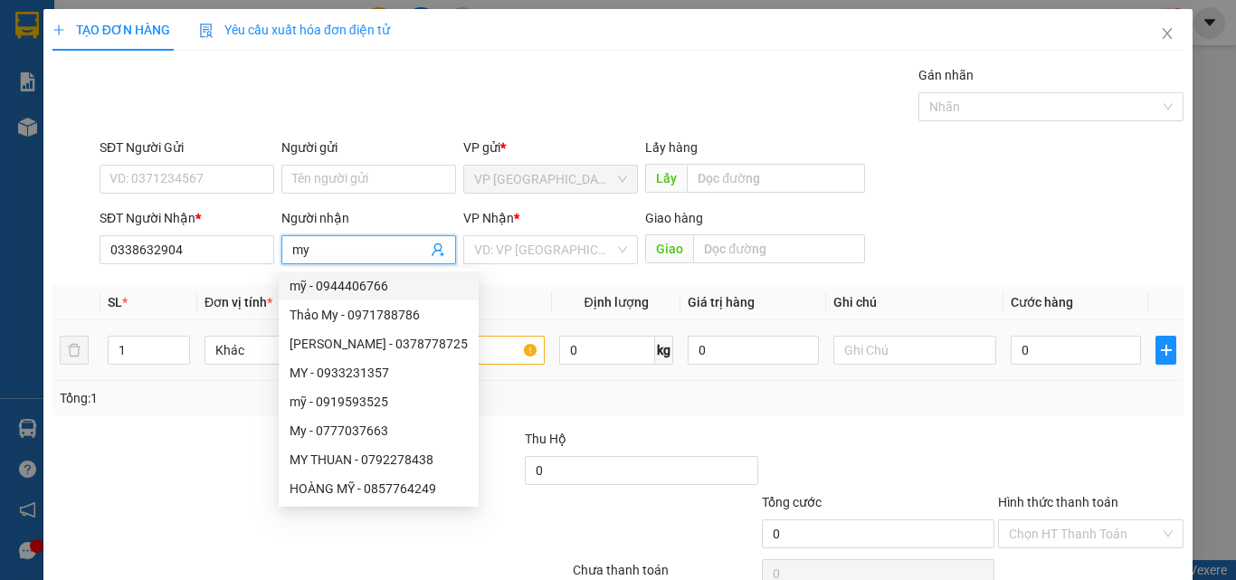
type input "my"
click at [487, 344] on input "text" at bounding box center [463, 350] width 163 height 29
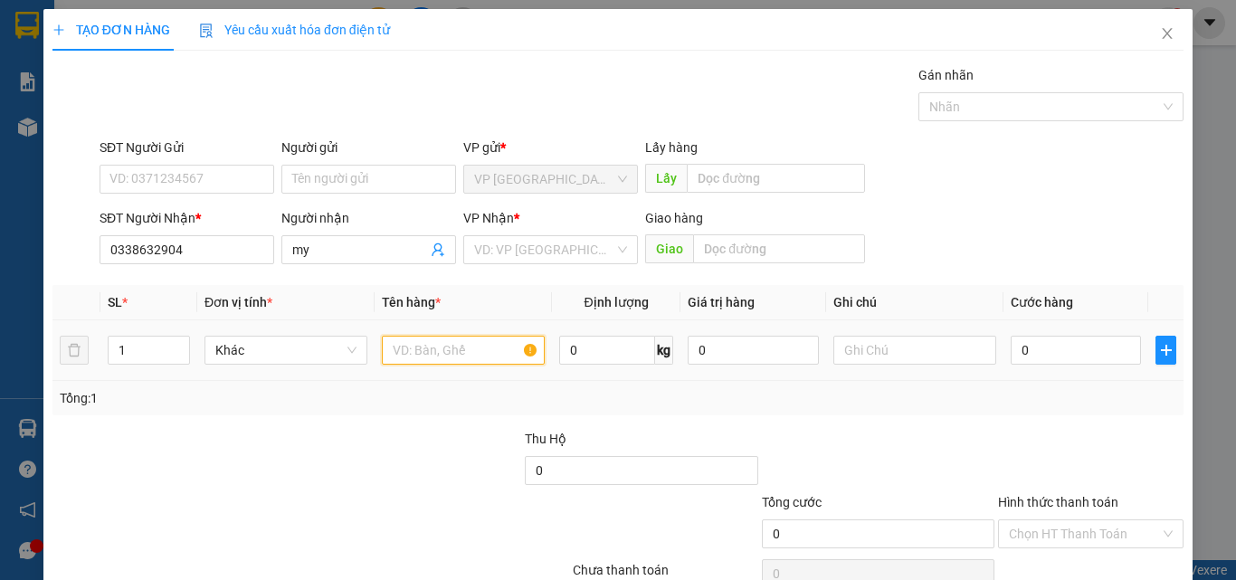
click at [484, 345] on input "text" at bounding box center [463, 350] width 163 height 29
type input "14"
click at [1042, 346] on input "0" at bounding box center [1076, 350] width 130 height 29
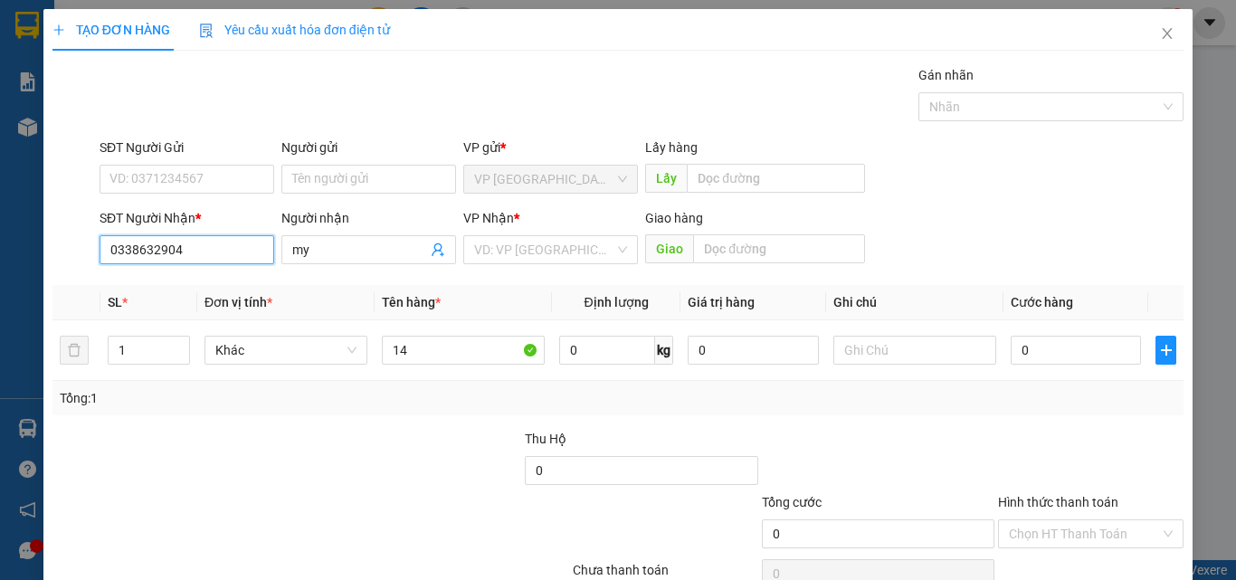
click at [213, 241] on input "0338632904" at bounding box center [187, 249] width 175 height 29
type input "0"
